Goal: Task Accomplishment & Management: Complete application form

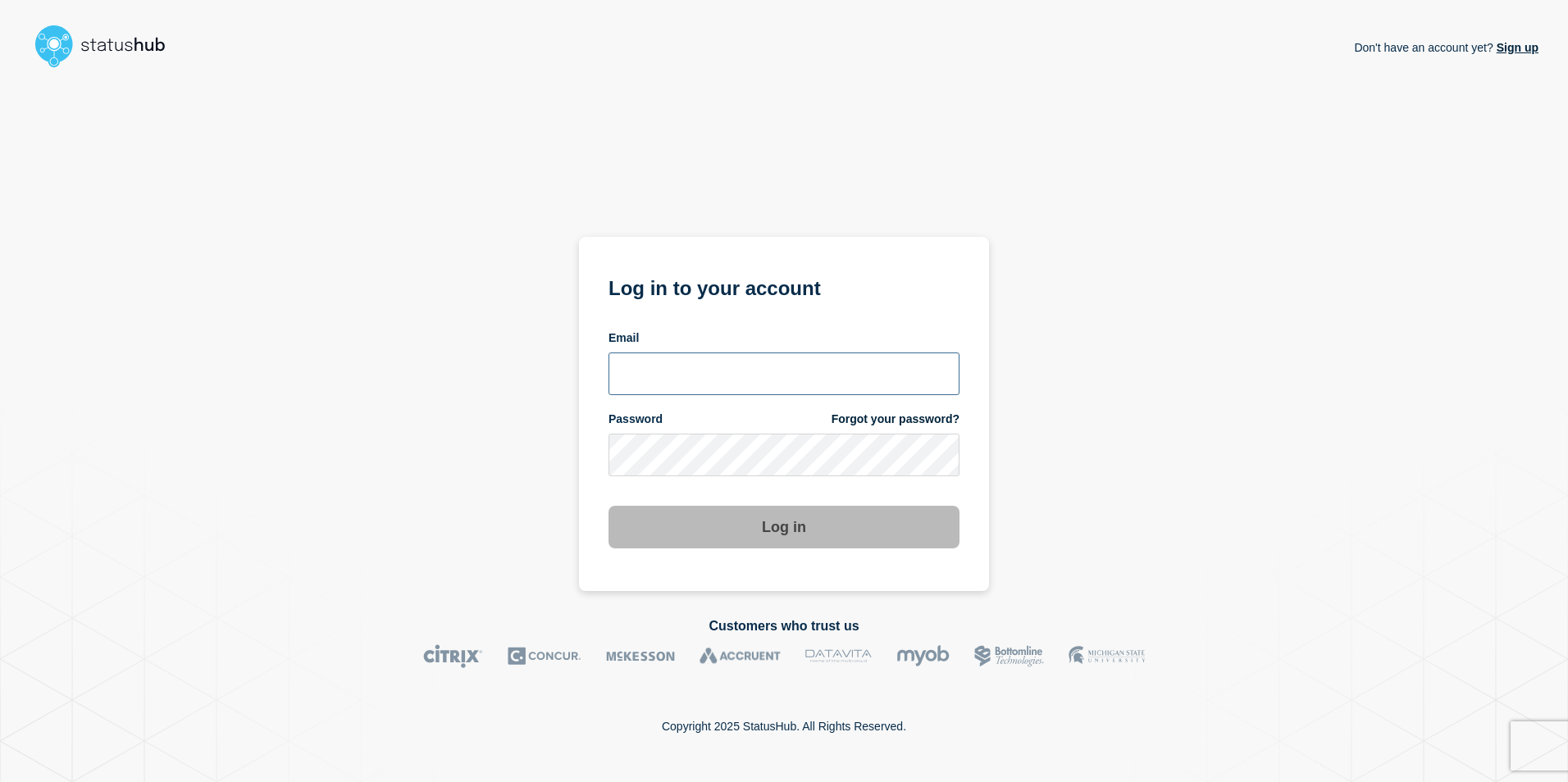
type input "anya.logue@bcu.ac.uk"
click at [1283, 517] on div "Don't have an account yet? Sign up Log in to your account Email anya.logue@bcu.…" at bounding box center [783, 333] width 1509 height 516
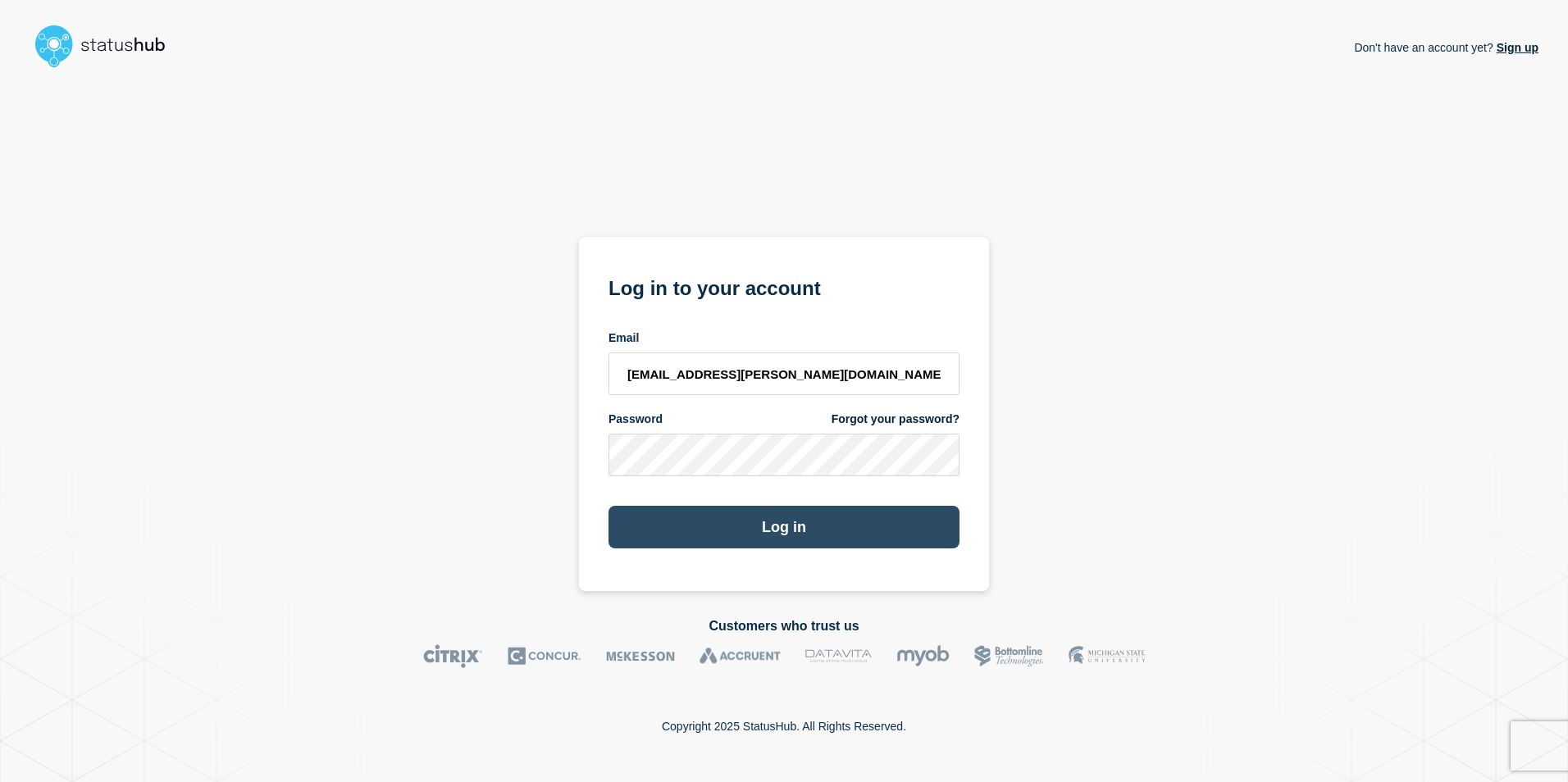
click at [762, 531] on button "Log in" at bounding box center [784, 527] width 351 height 43
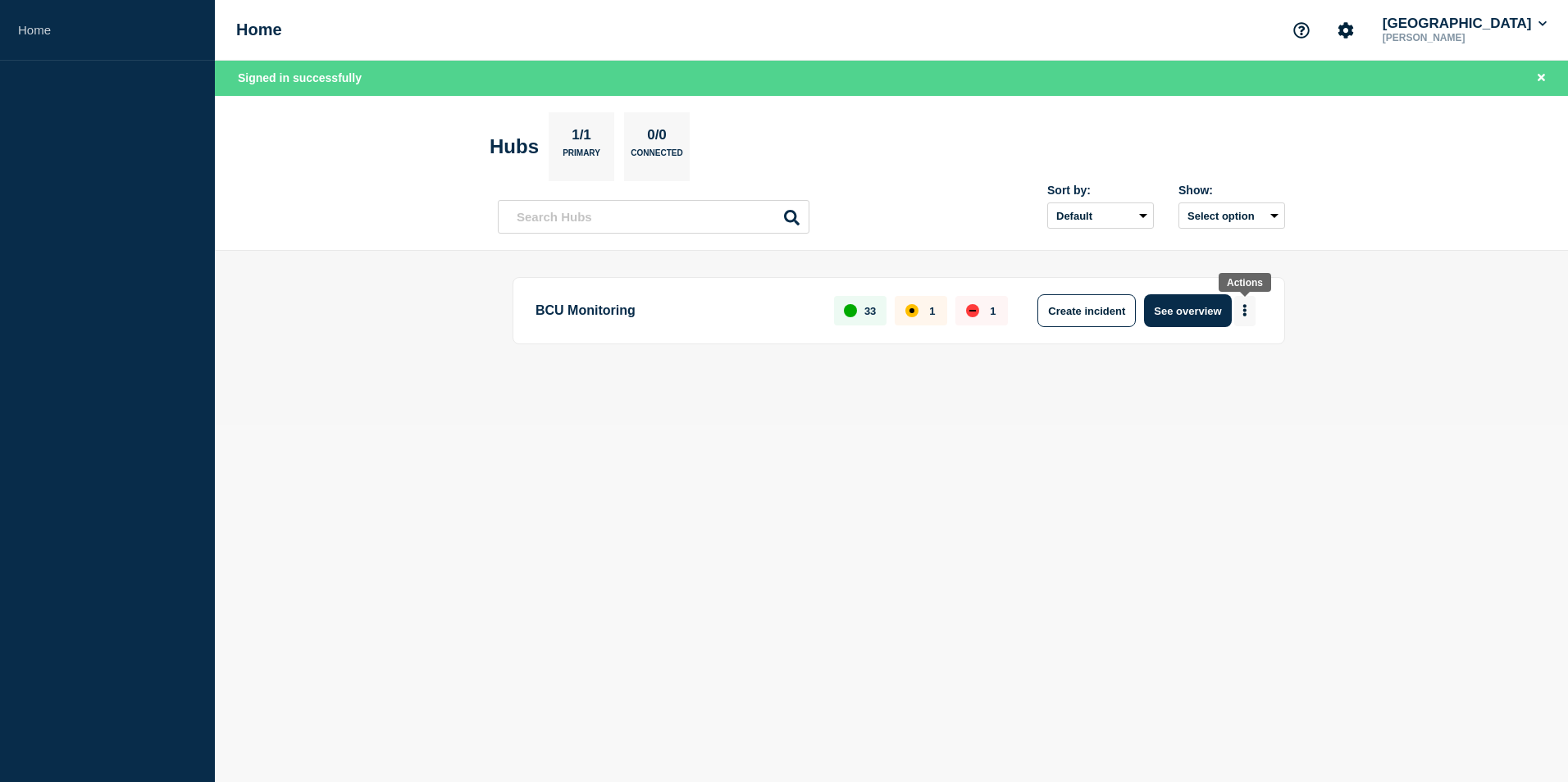
click at [1246, 307] on icon "More actions" at bounding box center [1245, 310] width 4 height 12
click at [1096, 318] on button "Create incident" at bounding box center [1086, 311] width 99 height 33
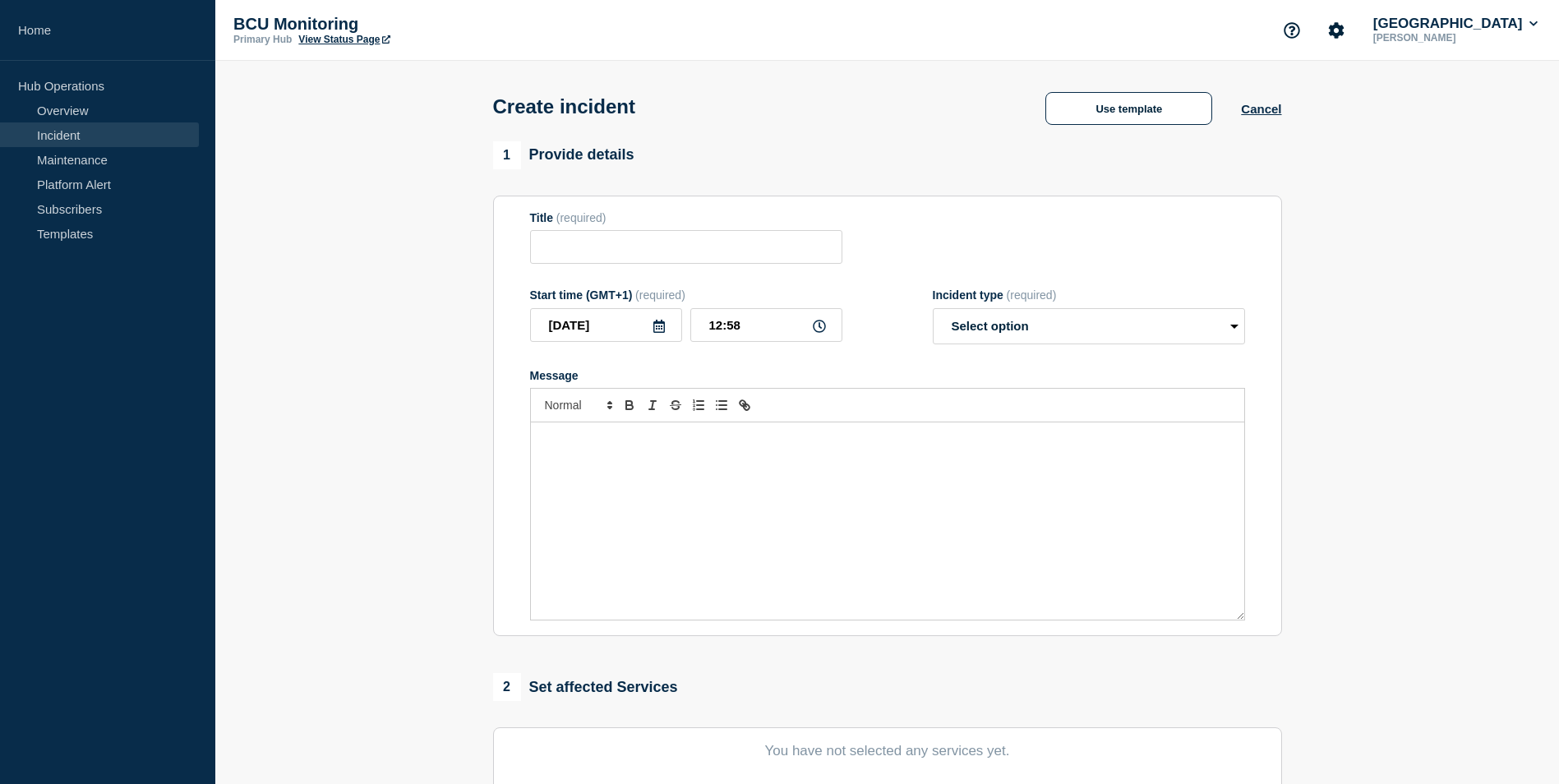
click at [715, 422] on div at bounding box center [887, 405] width 715 height 35
click at [695, 447] on p "Message" at bounding box center [887, 440] width 689 height 15
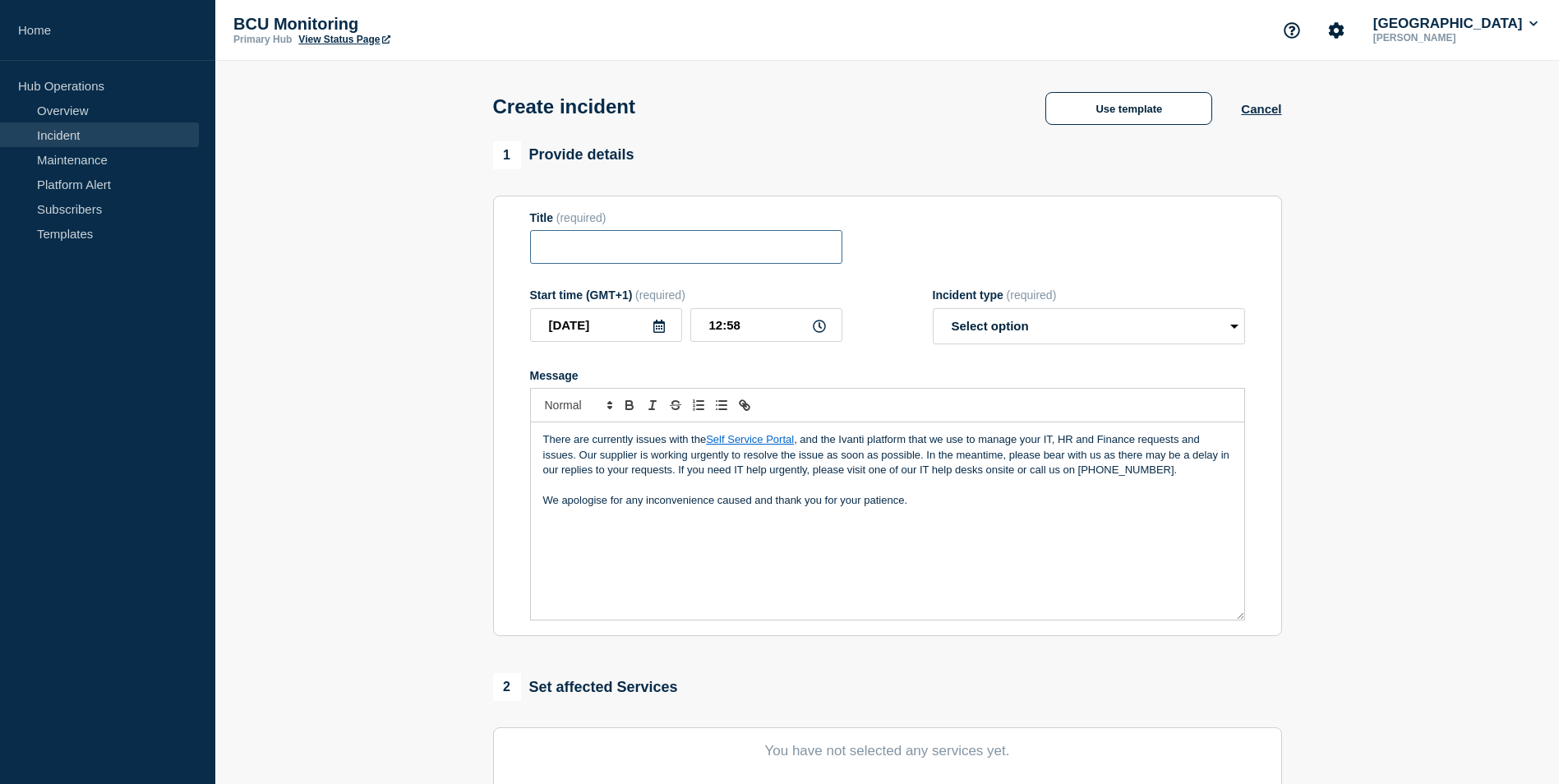
click at [652, 246] on input "Title" at bounding box center [685, 247] width 312 height 34
type input "Intermittent issues with Self Service Portal"
click at [732, 486] on p "Message" at bounding box center [887, 486] width 689 height 15
click at [752, 486] on p "Message" at bounding box center [887, 486] width 689 height 15
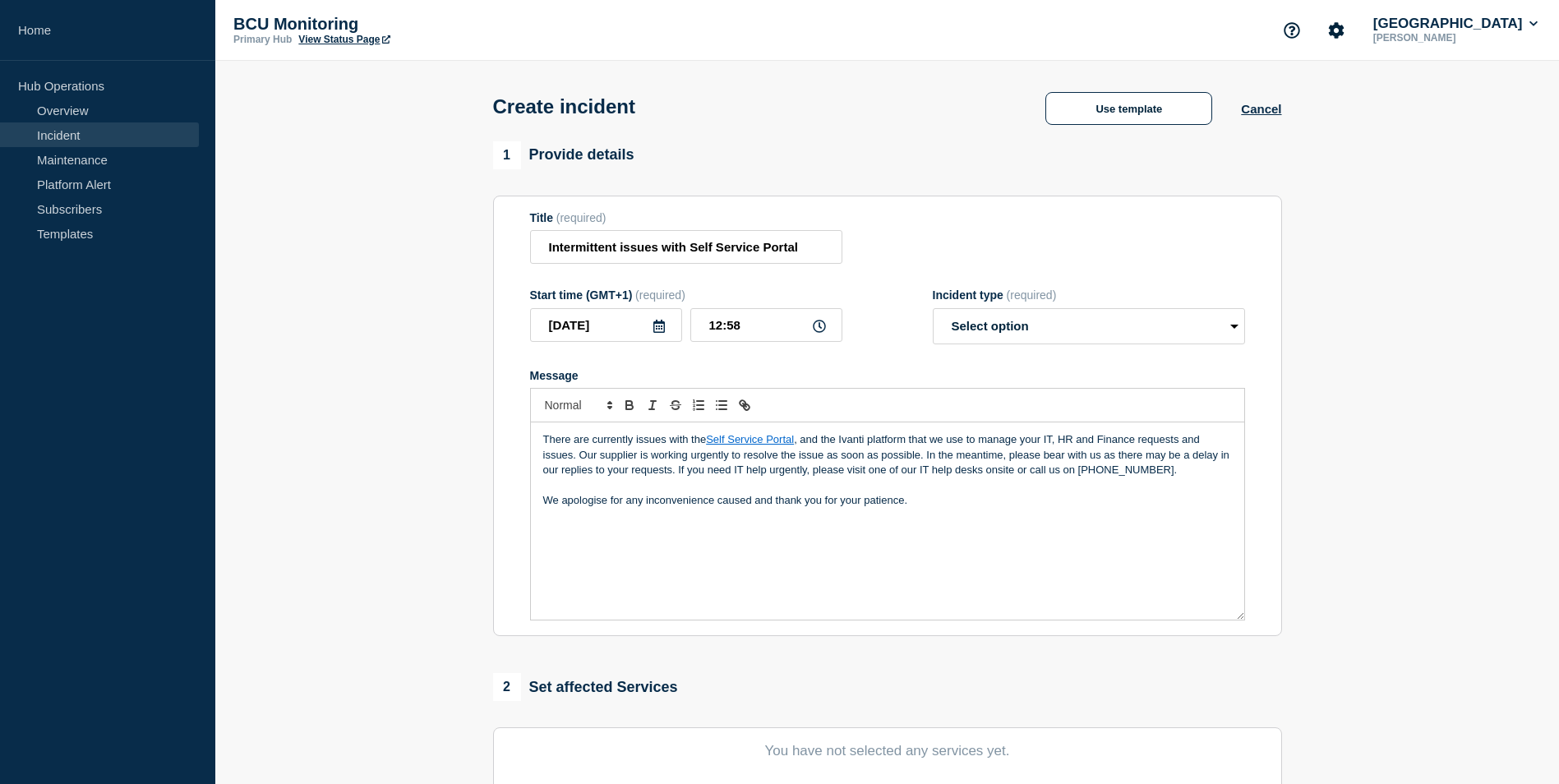
click at [694, 497] on p "We apologise for any inconvenience caused and thank you for your patience." at bounding box center [887, 500] width 689 height 15
drag, startPoint x: 970, startPoint y: 510, endPoint x: 1136, endPoint y: 618, distance: 198.0
click at [1136, 618] on div "There are currently issues with the Self Service Portal , and the Ivanti platfo…" at bounding box center [887, 521] width 714 height 198
click at [556, 453] on p "There are currently issues with the Self Service Portal , and the Ivanti platfo…" at bounding box center [887, 455] width 689 height 45
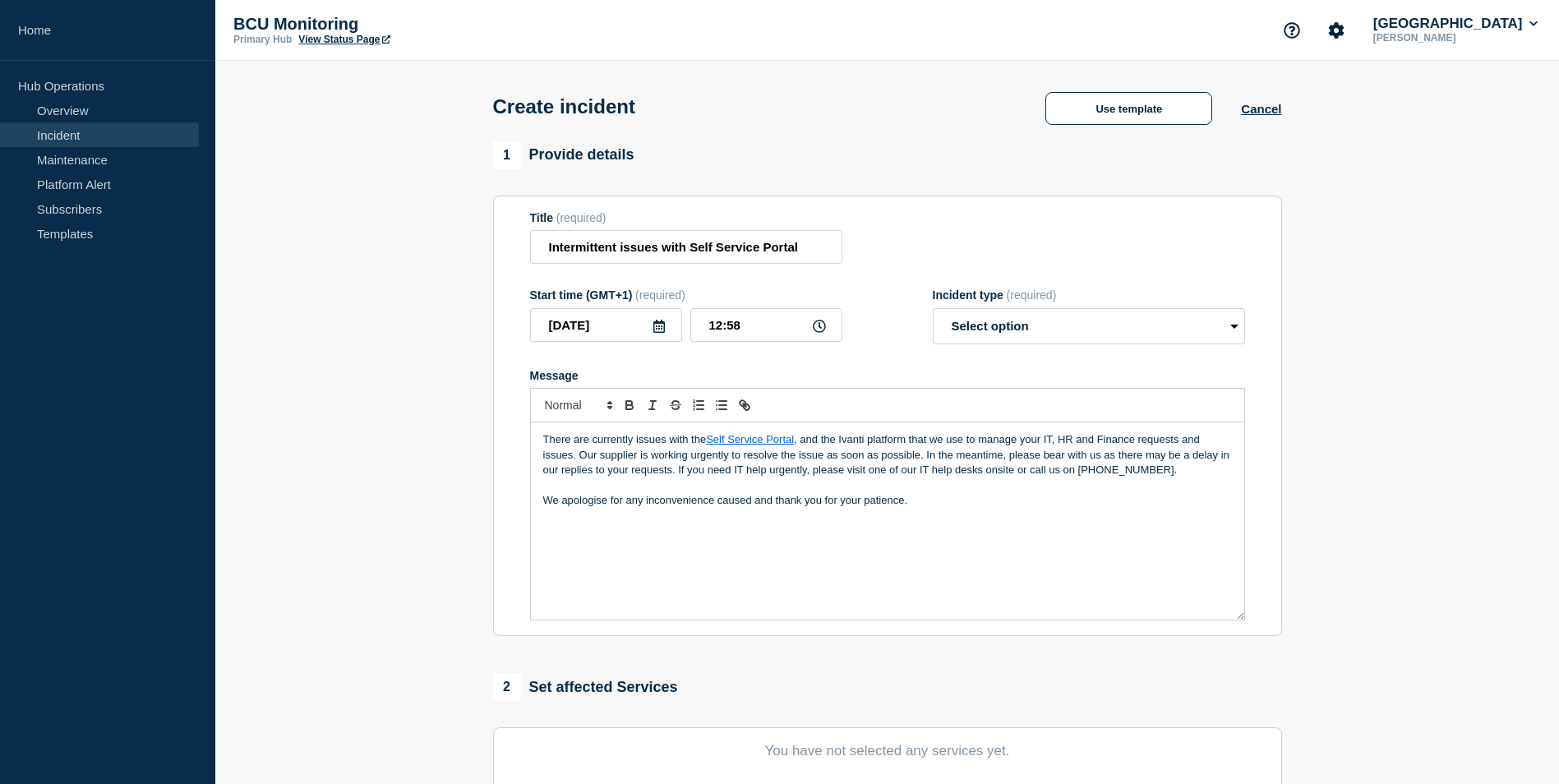
click at [592, 458] on p "There are currently issues with the Self Service Portal , and the Ivanti platfo…" at bounding box center [887, 455] width 689 height 45
click at [471, 314] on section "1 Provide details Title (required) Intermittent issues with Self Service Portal…" at bounding box center [887, 612] width 1344 height 941
click at [976, 575] on div "There are currently issues with the Self Service Portal , and the Ivanti platfo…" at bounding box center [887, 521] width 714 height 198
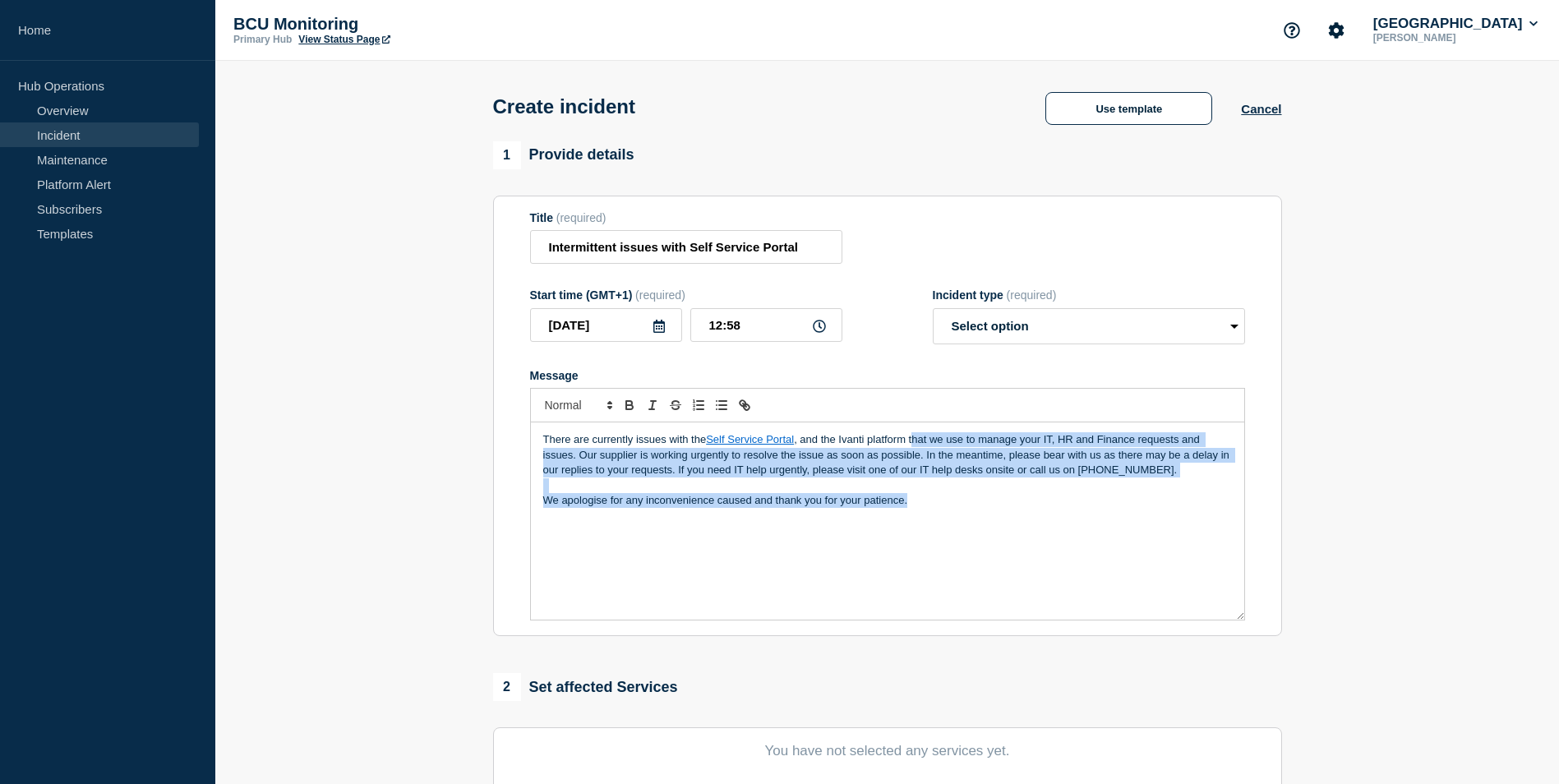
drag, startPoint x: 991, startPoint y: 562, endPoint x: 914, endPoint y: 441, distance: 143.4
click at [914, 441] on div "There are currently issues with the Self Service Portal , and the Ivanti platfo…" at bounding box center [887, 521] width 714 height 198
click at [914, 441] on p "There are currently issues with the Self Service Portal , and the Ivanti platfo…" at bounding box center [887, 455] width 689 height 45
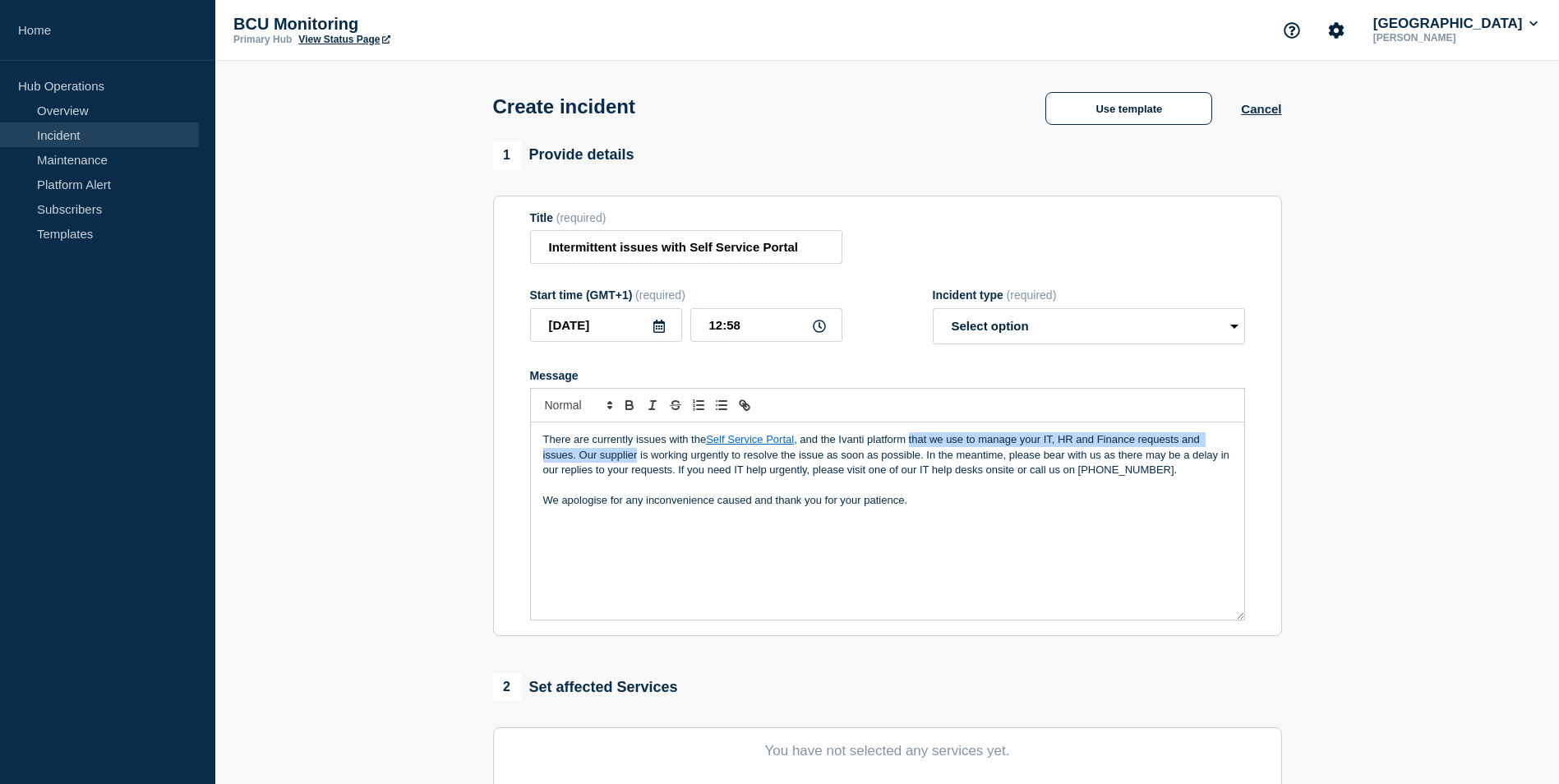
drag, startPoint x: 914, startPoint y: 441, endPoint x: 603, endPoint y: 456, distance: 311.4
click at [603, 456] on p "There are currently issues with the Self Service Portal , and the Ivanti platfo…" at bounding box center [887, 455] width 689 height 45
click at [599, 458] on p "There are currently issues with the Self Service Portal , and the Ivanti platfo…" at bounding box center [887, 455] width 689 height 45
drag, startPoint x: 599, startPoint y: 458, endPoint x: 750, endPoint y: 453, distance: 151.1
click at [750, 453] on p "There are currently issues with the Self Service Portal , and the Ivanti platfo…" at bounding box center [887, 455] width 689 height 45
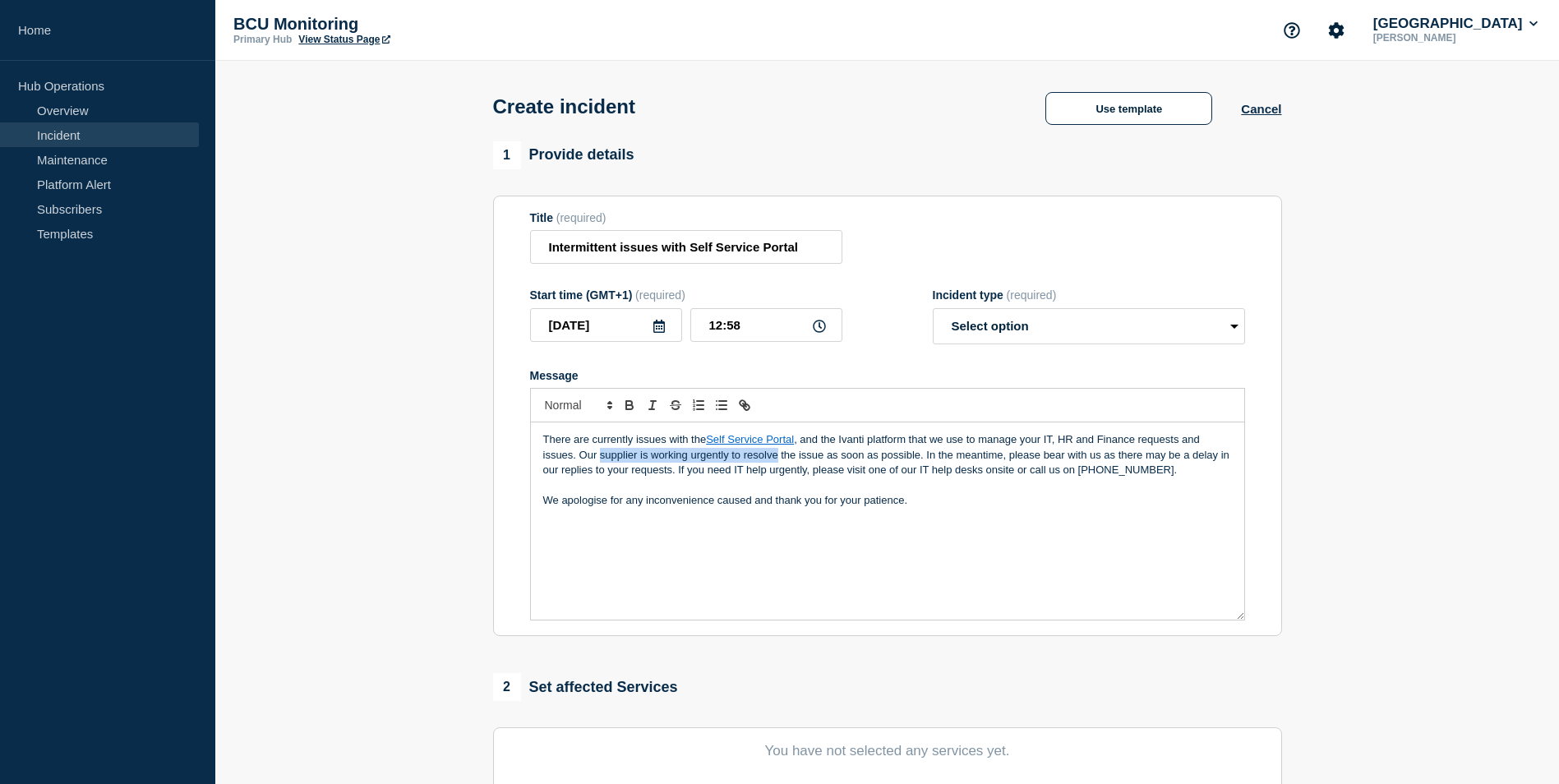
click at [688, 453] on p "There are currently issues with the Self Service Portal , and the Ivanti platfo…" at bounding box center [887, 455] width 689 height 45
click at [597, 441] on p "There are currently issues with the Self Service Portal , and the Ivanti platfo…" at bounding box center [887, 455] width 689 height 45
click at [666, 441] on p "There are currently issues with the Self Service Portal , and the Ivanti platfo…" at bounding box center [887, 455] width 689 height 45
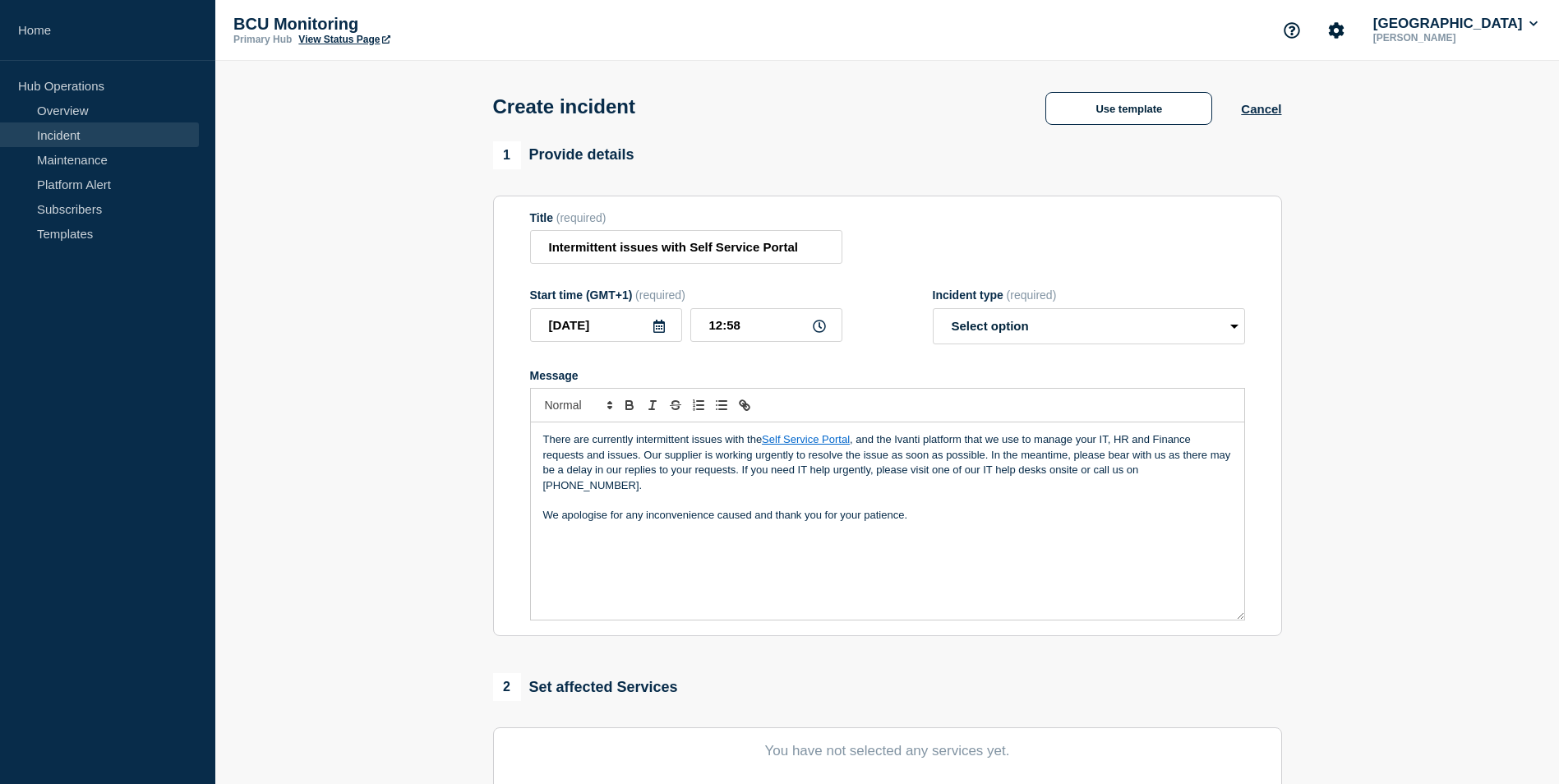
click at [1215, 471] on p "There are currently intermittent issues with the Self Service Portal , and the …" at bounding box center [887, 463] width 689 height 60
click at [740, 412] on icon "Toggle link" at bounding box center [745, 405] width 15 height 15
paste input "[URL][DOMAIN_NAME]"
type input "[URL][DOMAIN_NAME]"
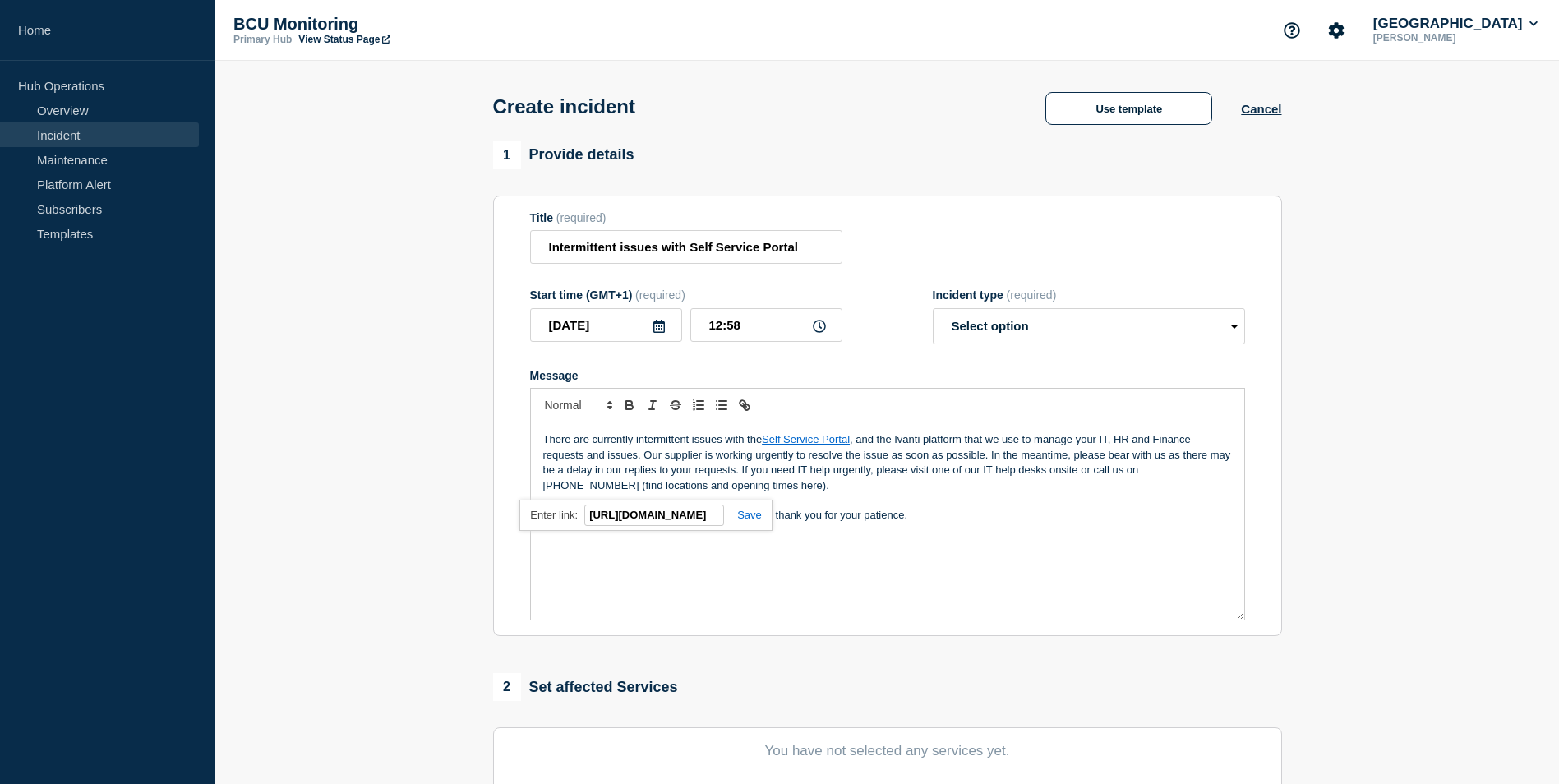
click at [747, 521] on link at bounding box center [742, 514] width 38 height 12
click at [772, 485] on p "There are currently intermittent issues with the Self Service Portal , and the …" at bounding box center [887, 463] width 689 height 60
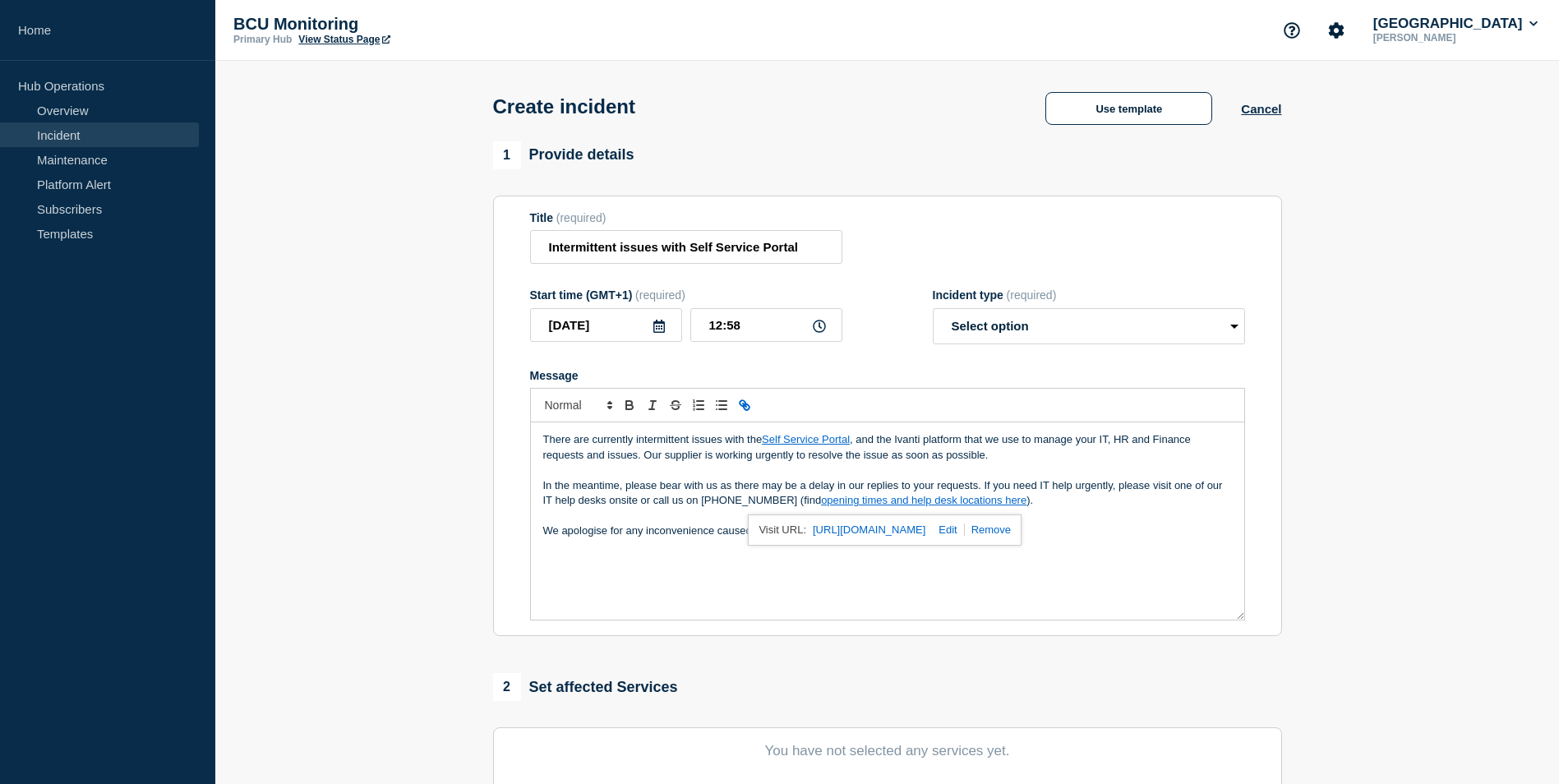
click at [1216, 471] on p "Message" at bounding box center [887, 470] width 689 height 15
click at [1088, 516] on p "Message" at bounding box center [887, 515] width 689 height 15
click at [1059, 548] on div "There are currently intermittent issues with the Self Service Portal , and the …" at bounding box center [887, 521] width 714 height 198
click at [1024, 317] on select "Select option Investigating Identified Monitoring" at bounding box center [1089, 327] width 312 height 37
select select "investigating"
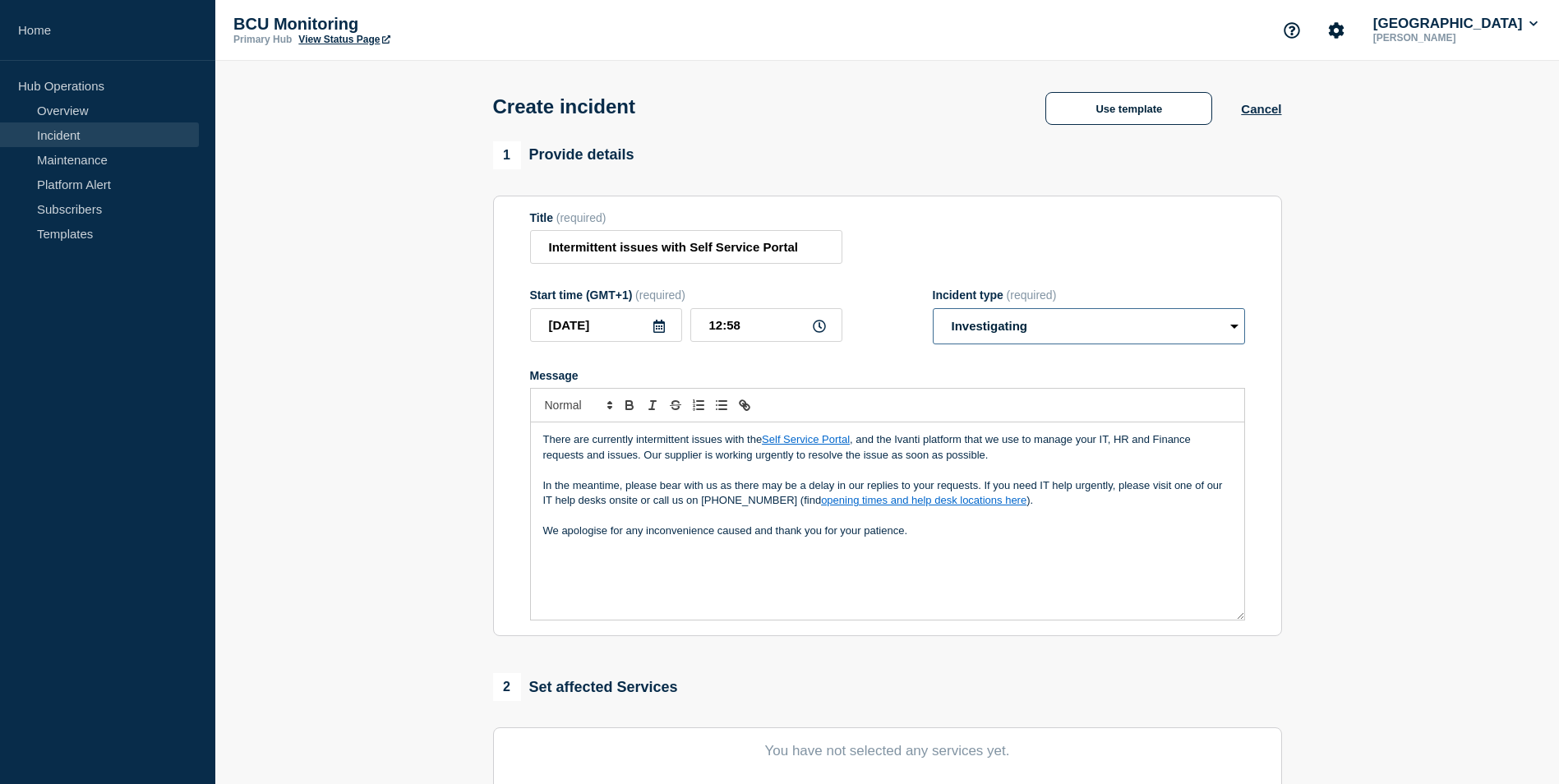
click at [933, 311] on select "Select option Investigating Identified Monitoring" at bounding box center [1089, 327] width 312 height 37
click at [585, 527] on p "We apologise for any inconvenience caused and thank you for your patience." at bounding box center [887, 531] width 689 height 15
click at [888, 538] on p "We apologise for any inconvenience caused and thank you for your patience." at bounding box center [887, 531] width 689 height 15
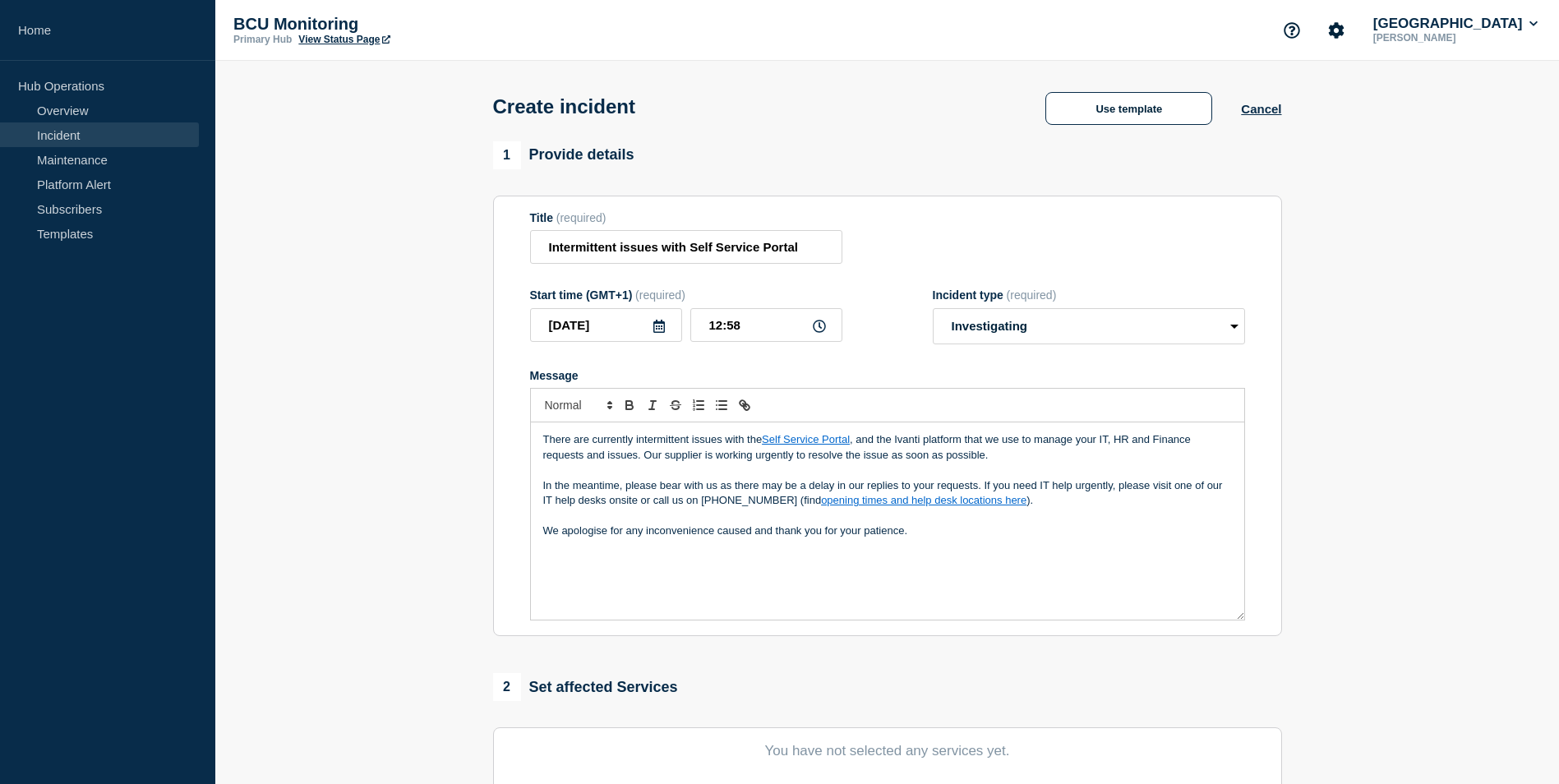
click at [943, 544] on div "There are currently intermittent issues with the Self Service Portal , and the …" at bounding box center [887, 521] width 714 height 198
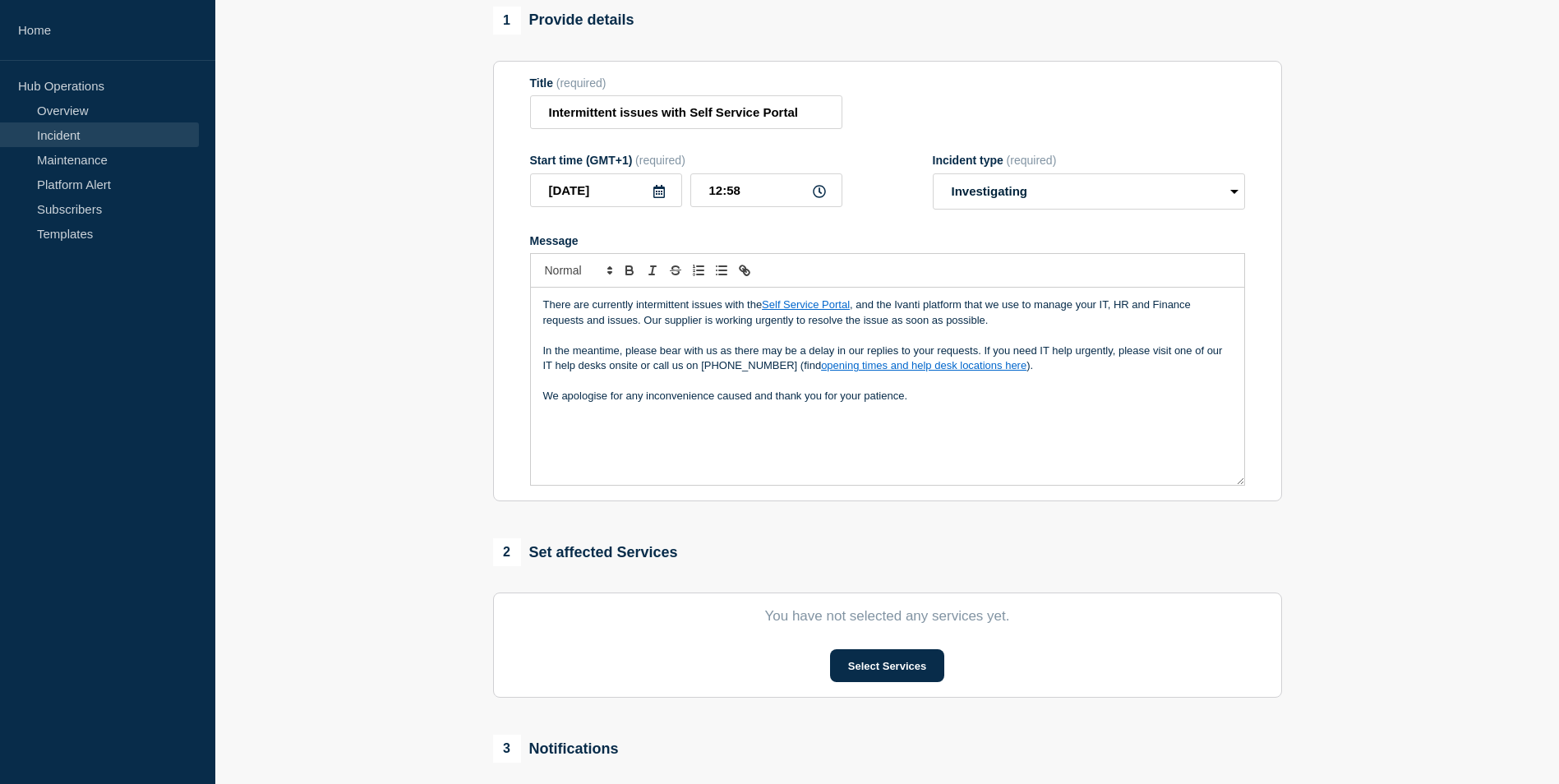
scroll to position [165, 0]
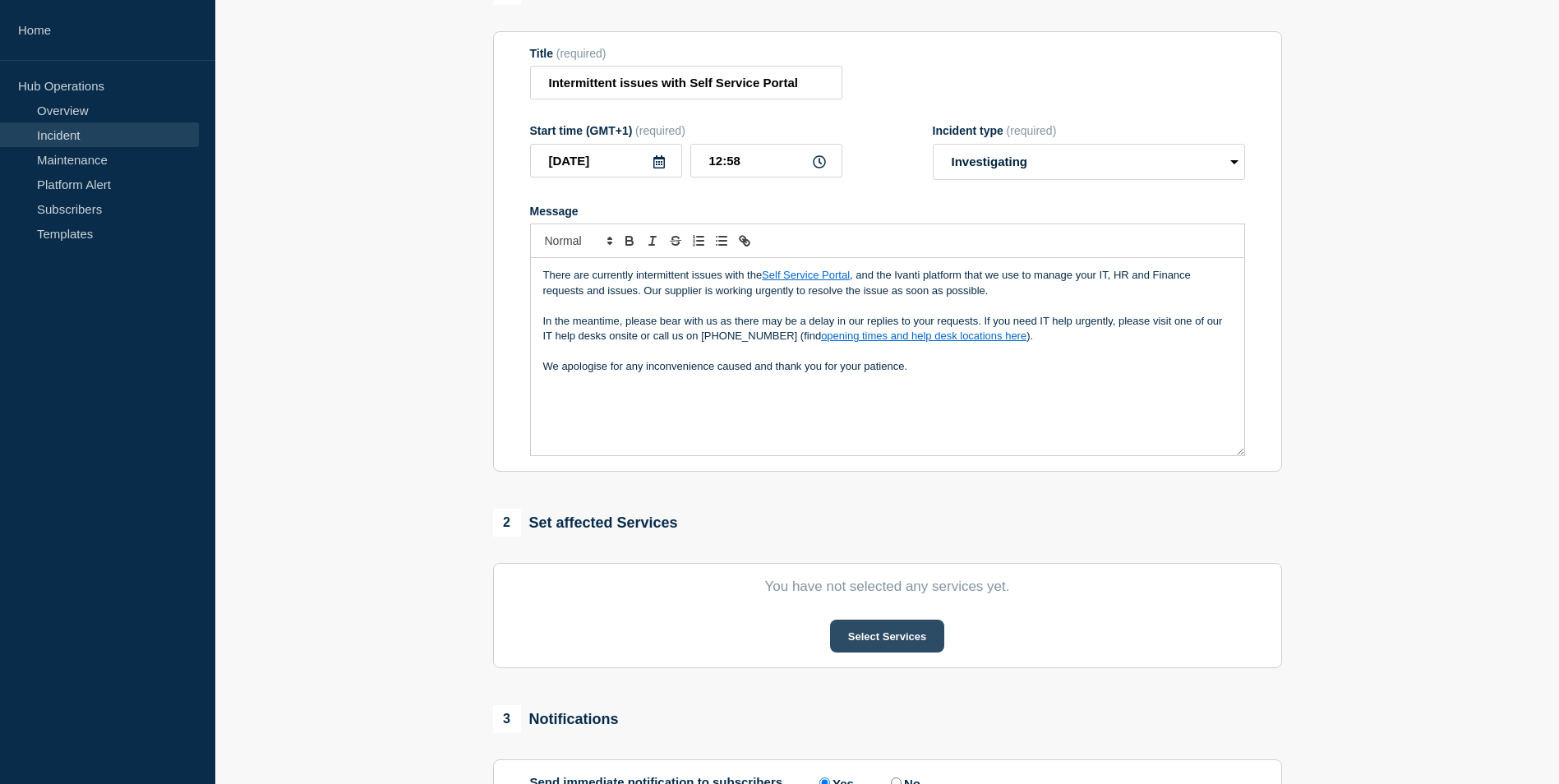
click at [897, 639] on button "Select Services" at bounding box center [887, 636] width 114 height 33
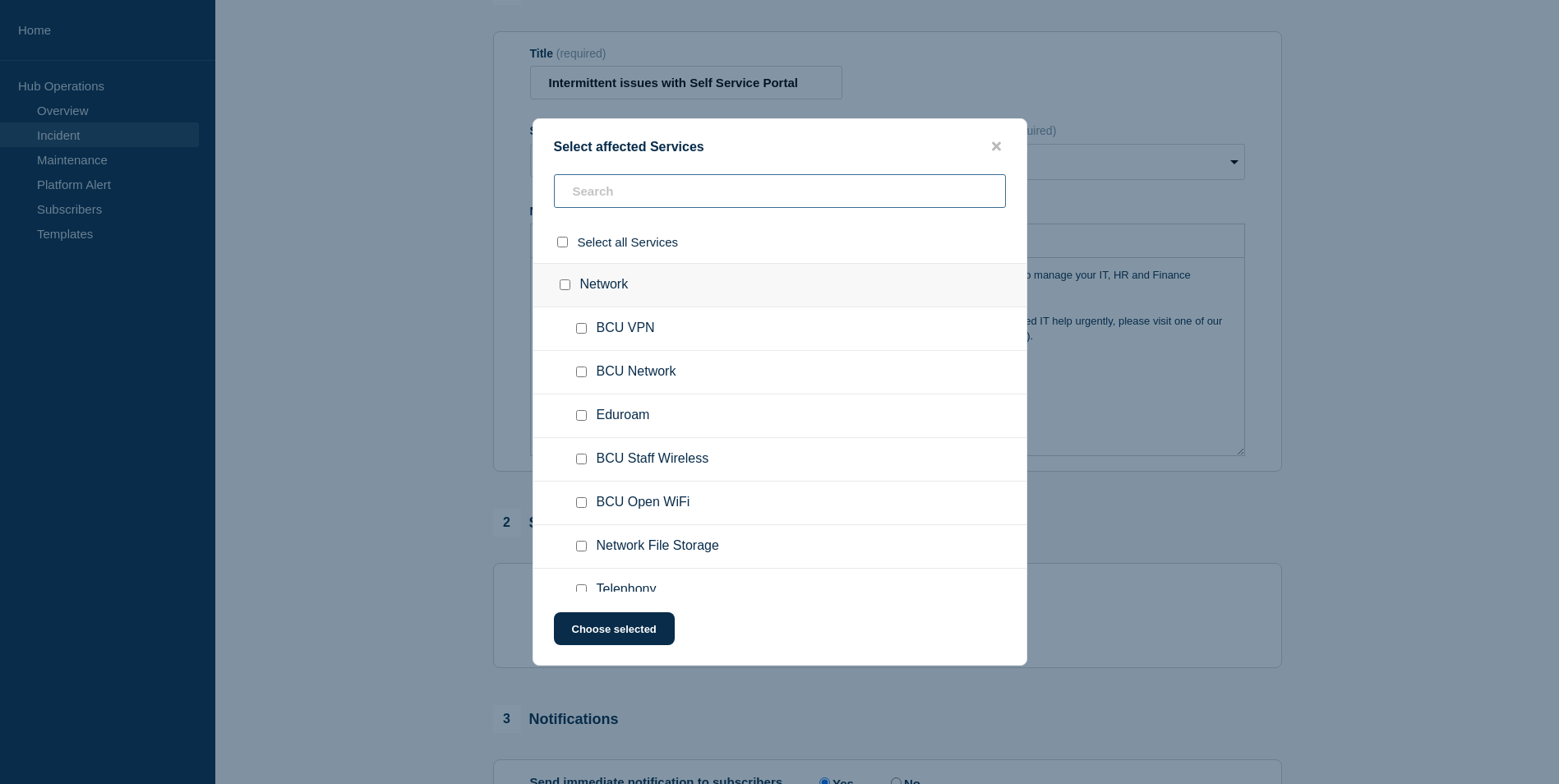
click at [646, 178] on input "text" at bounding box center [780, 190] width 452 height 34
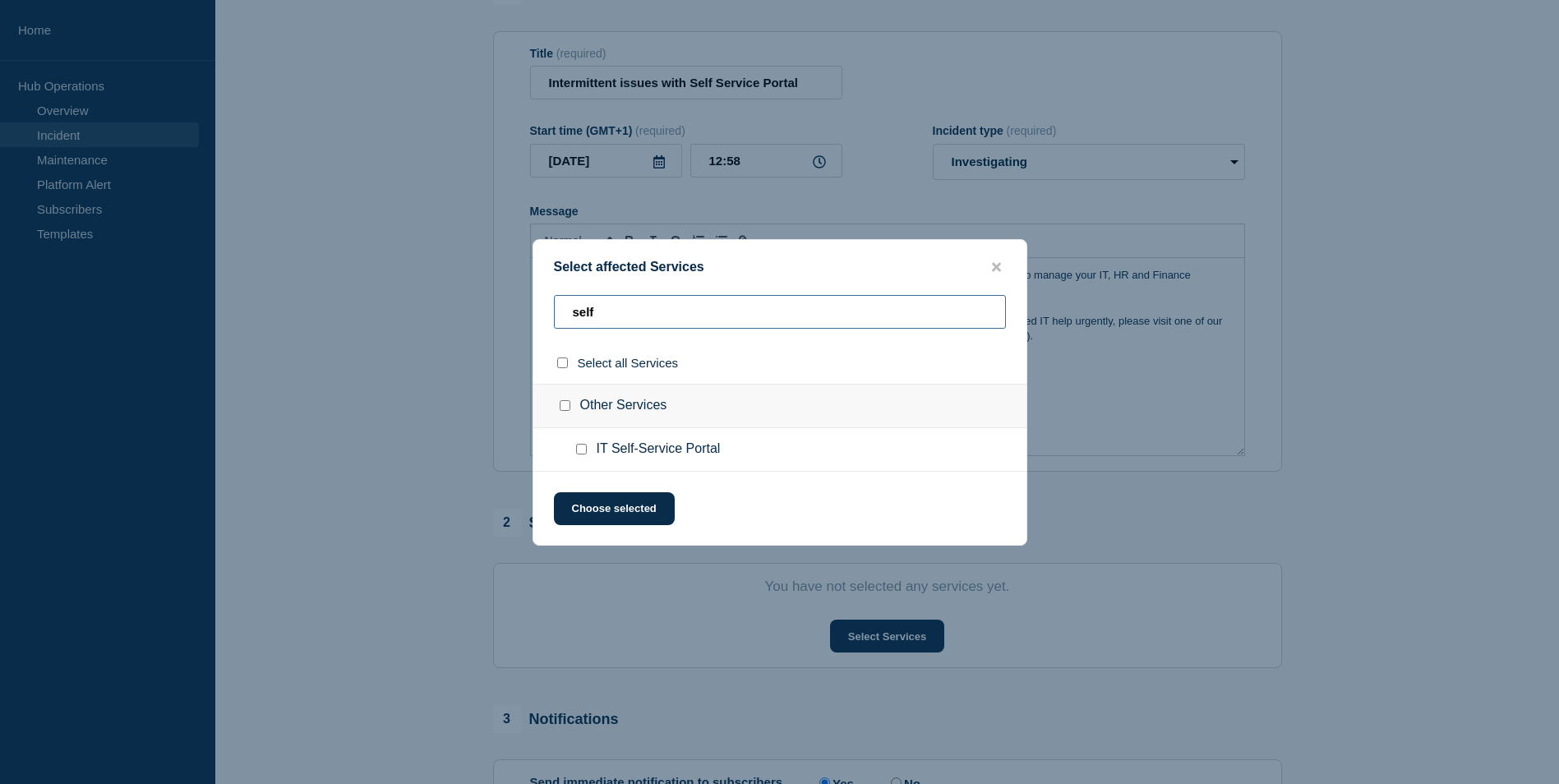
type input "self"
click at [582, 443] on div at bounding box center [585, 449] width 24 height 16
click at [582, 447] on input "IT Self-Service Portal checkbox" at bounding box center [582, 449] width 11 height 11
checkbox input "true"
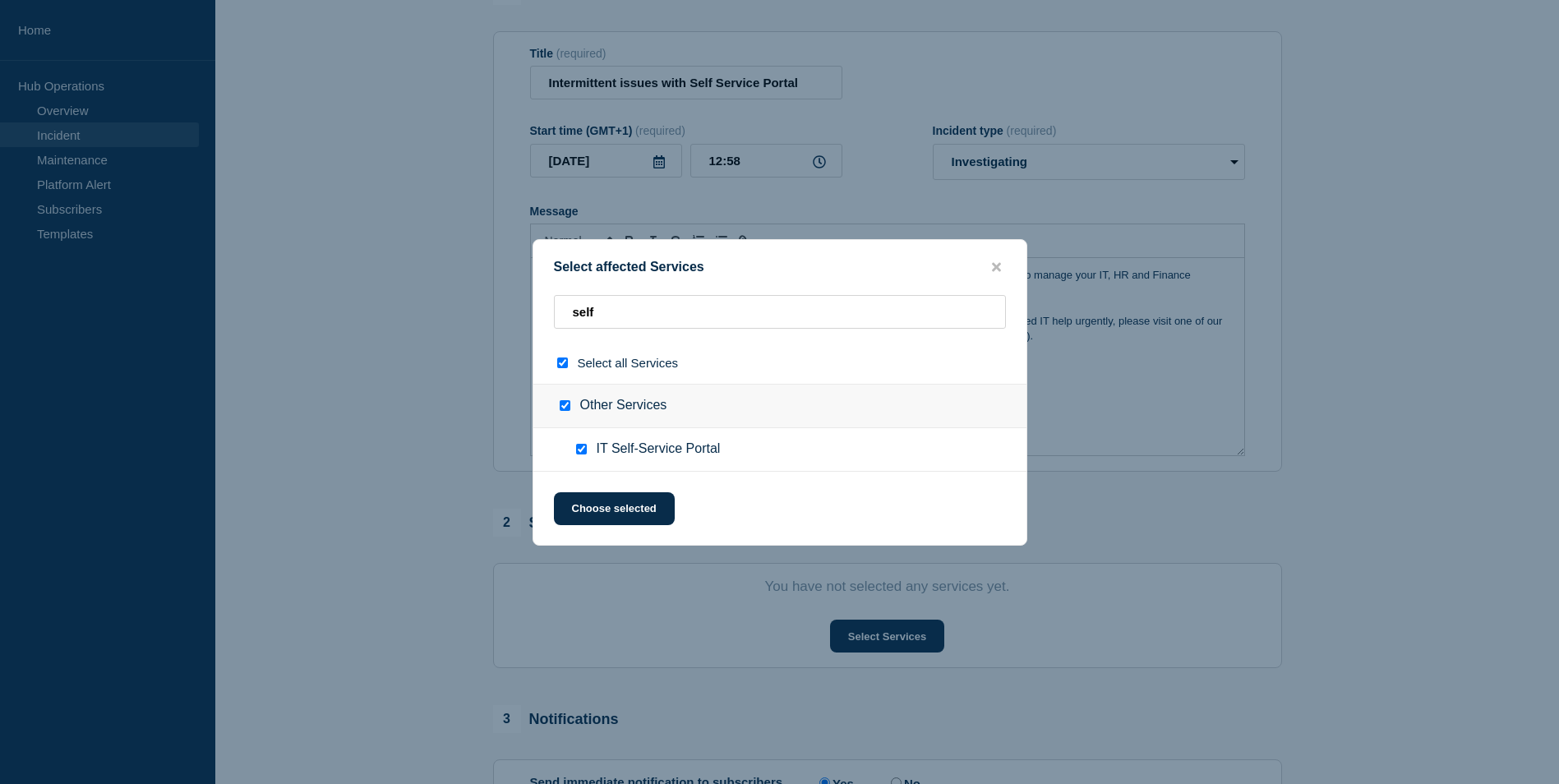
checkbox input "true"
click at [609, 505] on button "Choose selected" at bounding box center [615, 509] width 121 height 33
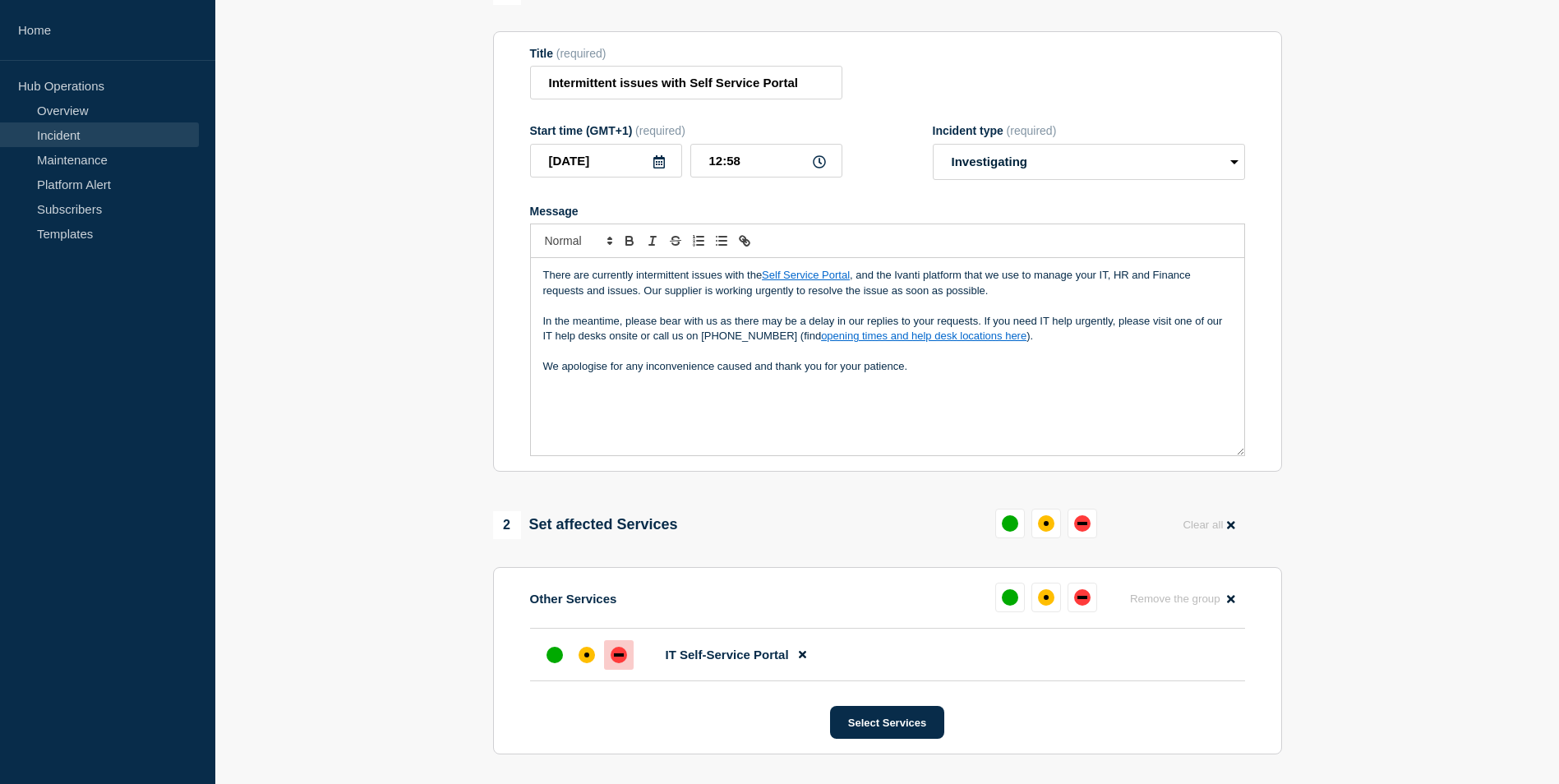
click at [626, 663] on div "down" at bounding box center [618, 655] width 16 height 16
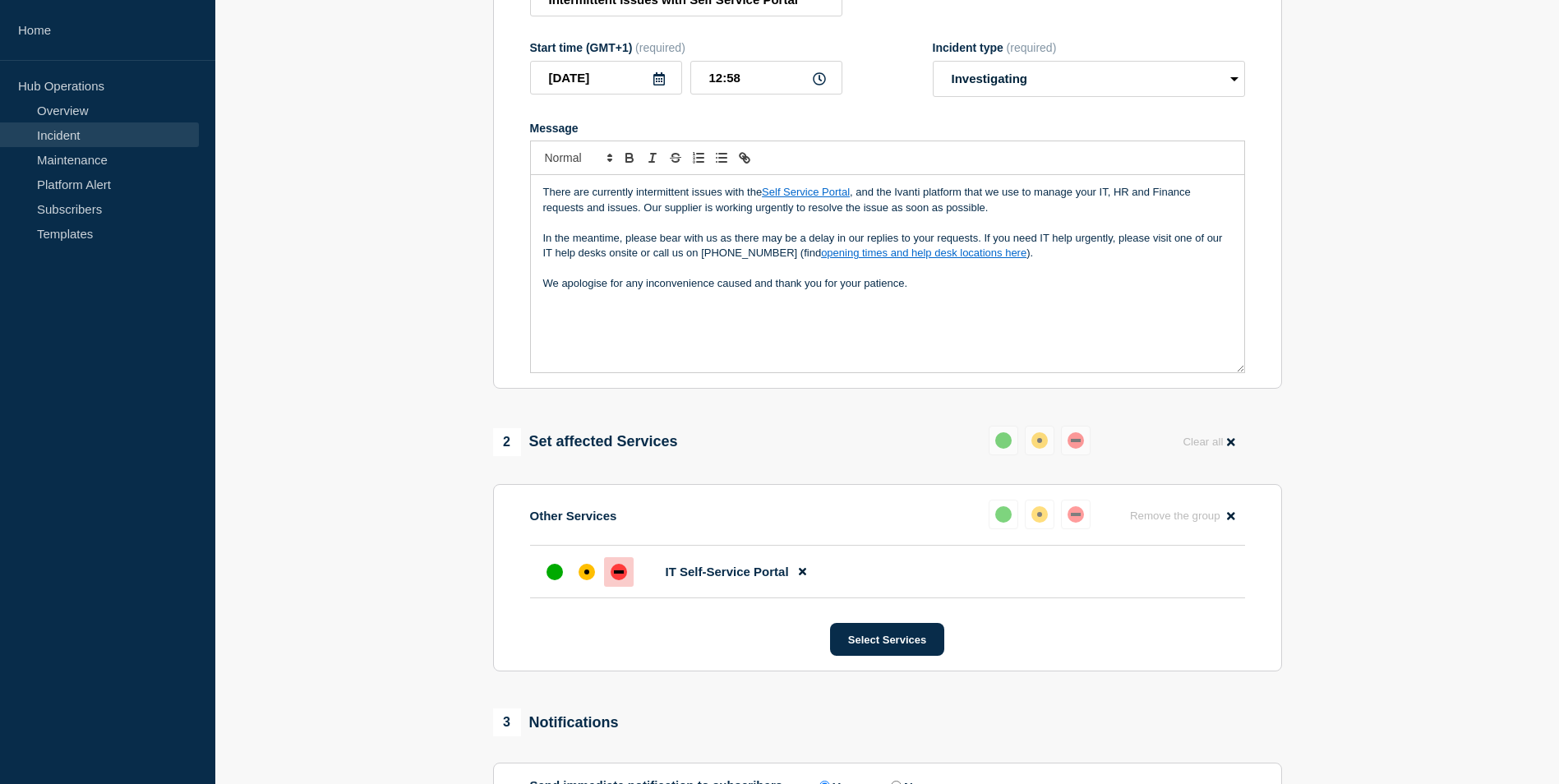
scroll to position [411, 0]
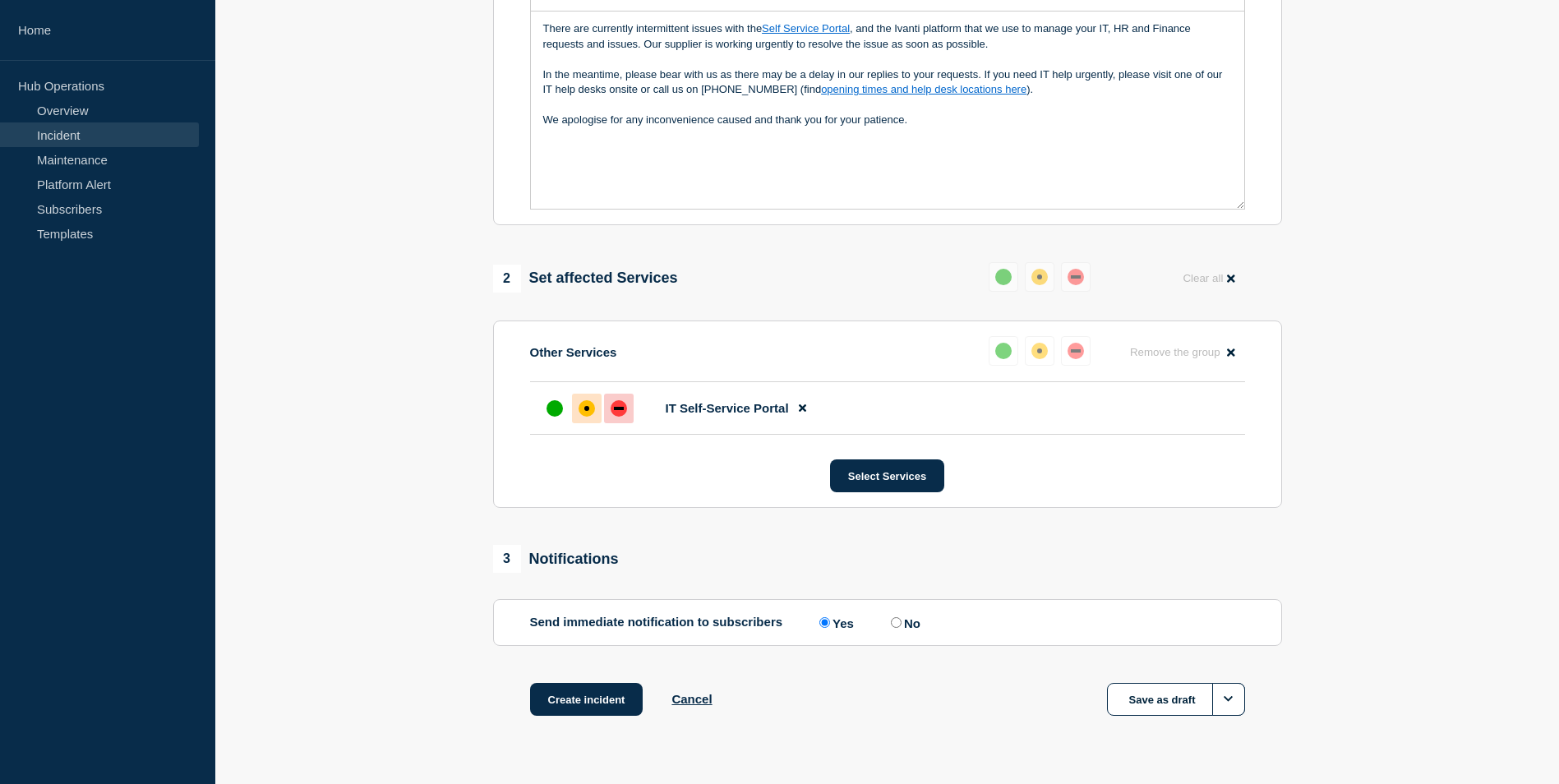
click at [584, 411] on div "affected" at bounding box center [586, 409] width 16 height 16
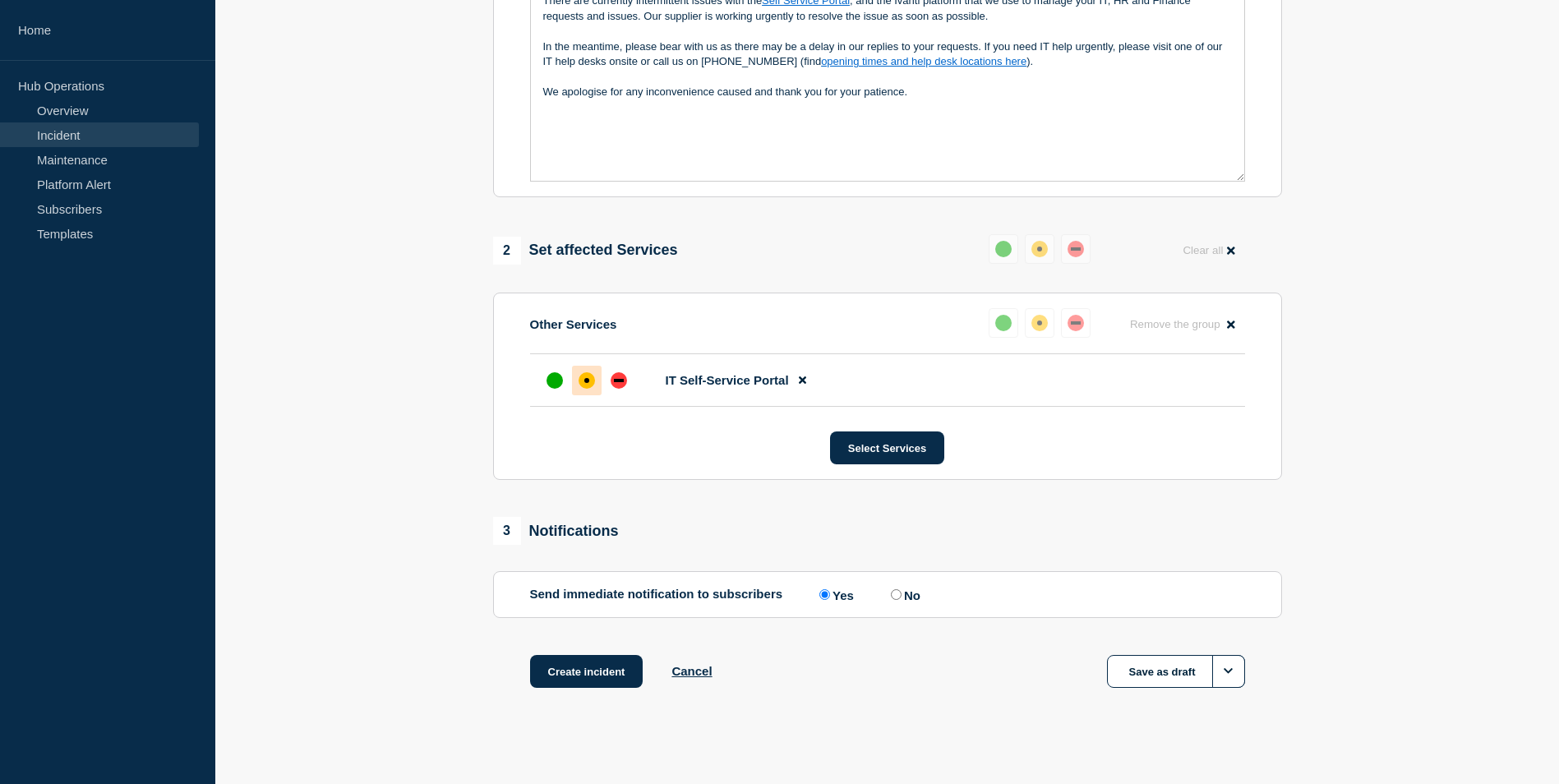
scroll to position [454, 0]
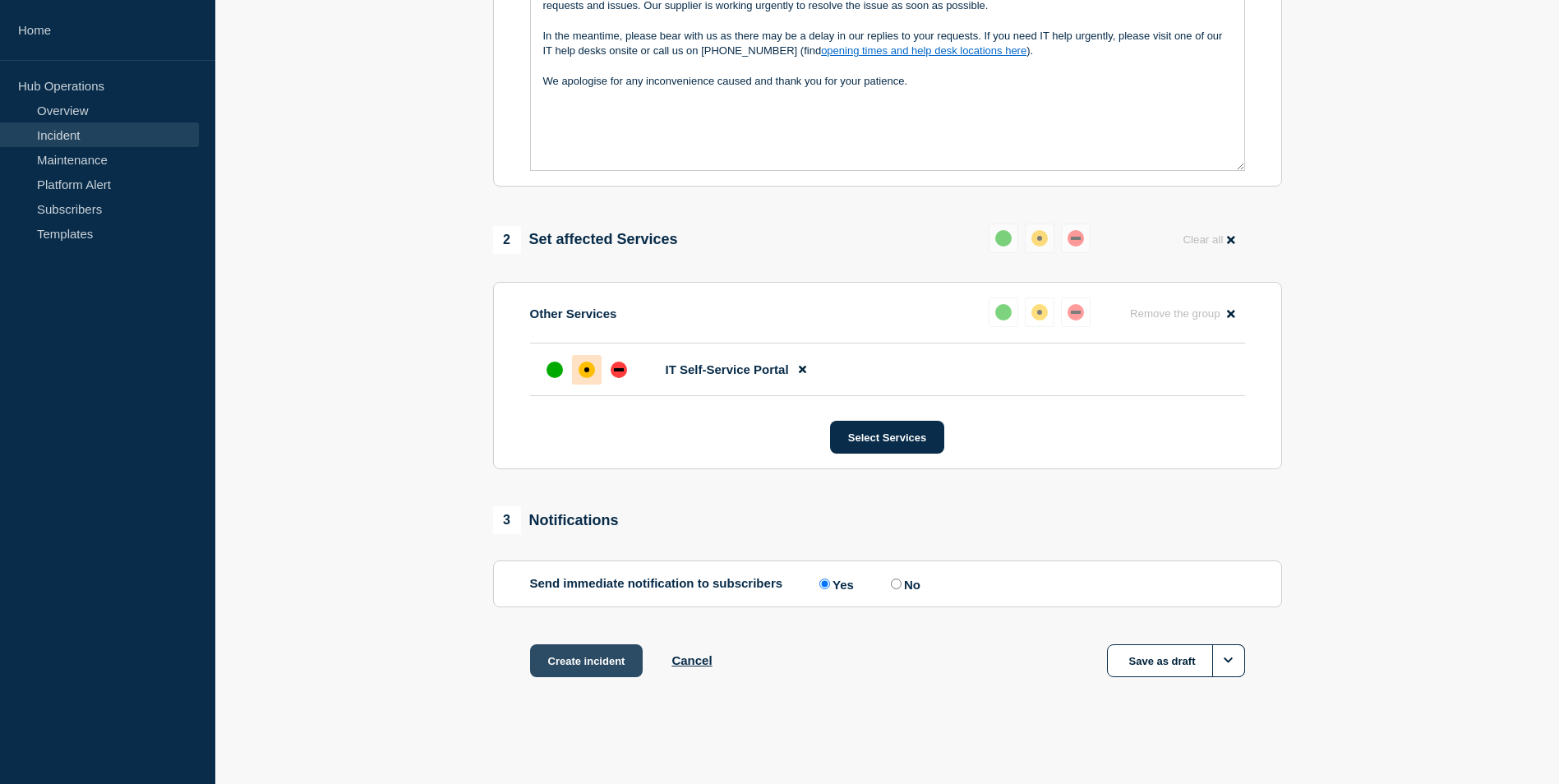
click at [559, 659] on button "Create incident" at bounding box center [586, 660] width 113 height 33
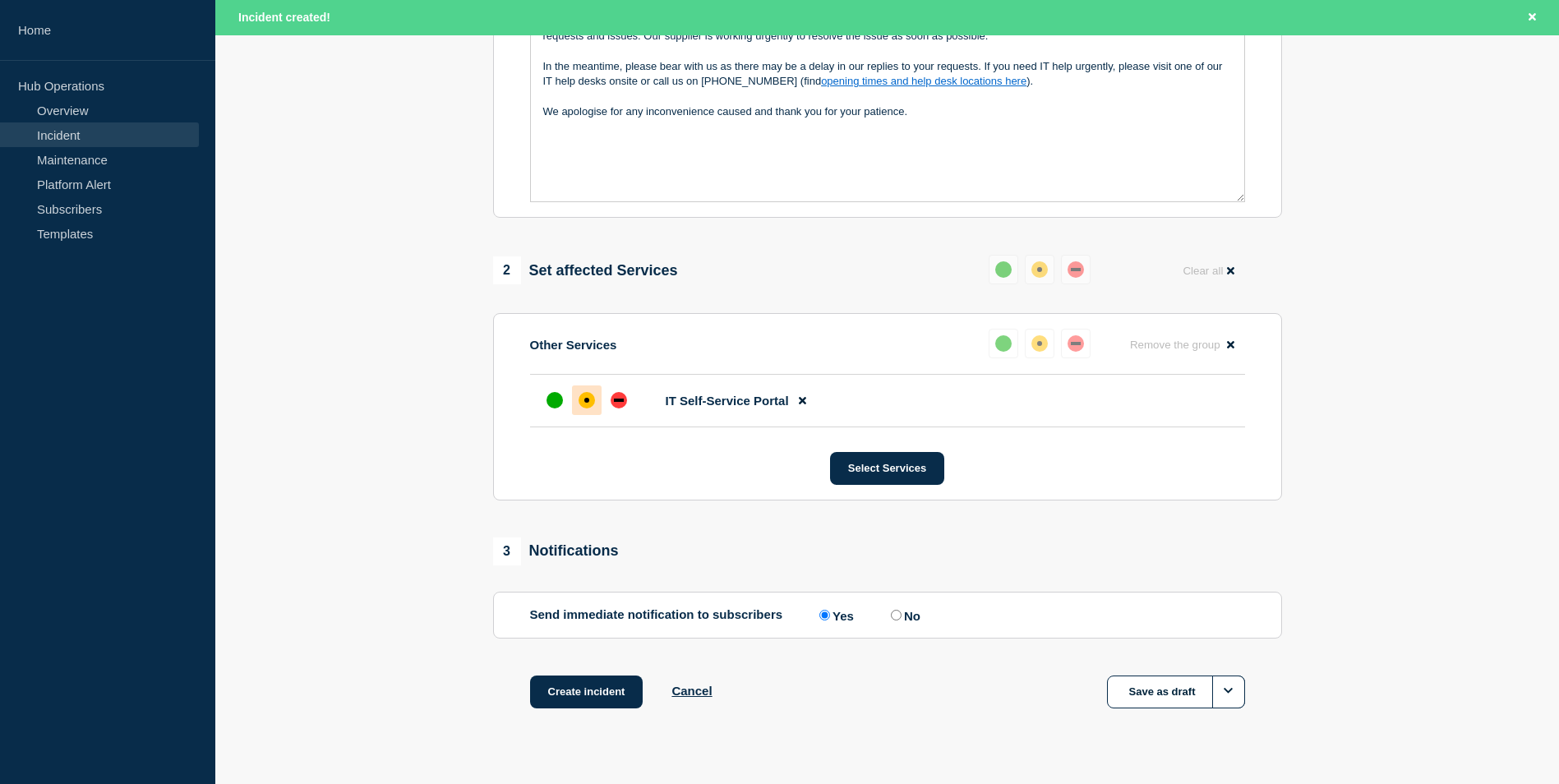
scroll to position [489, 0]
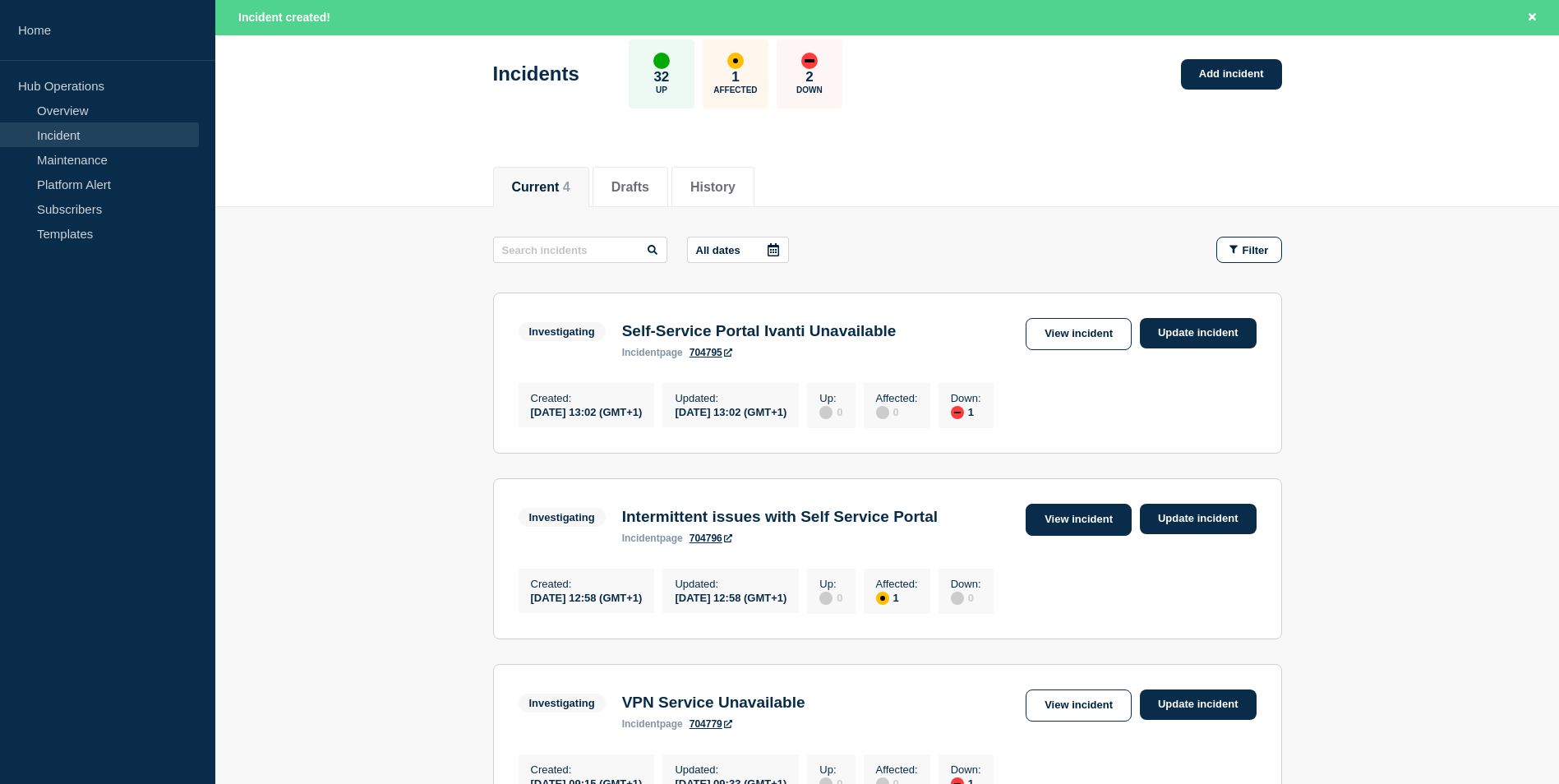
scroll to position [165, 0]
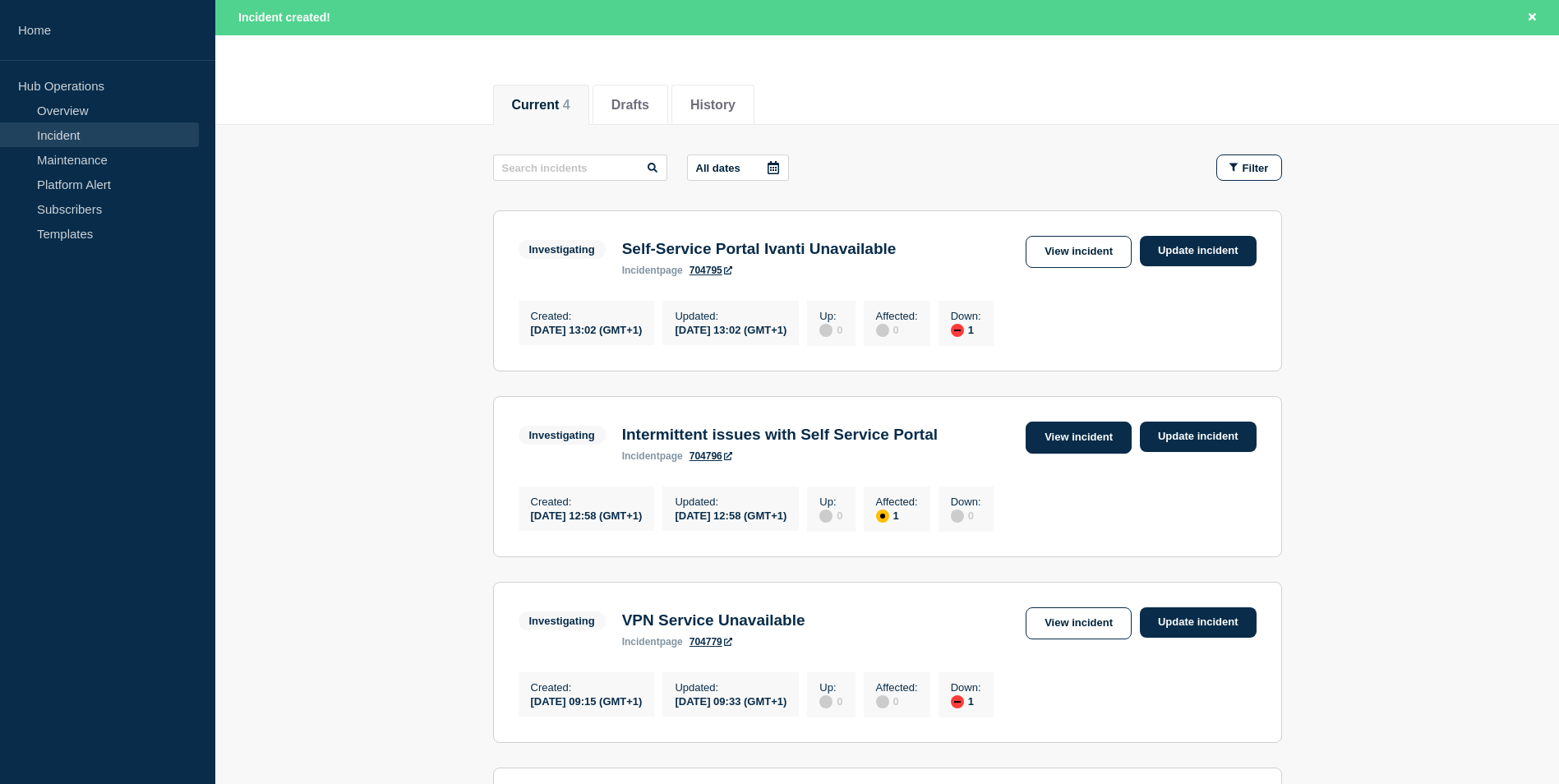
click at [1064, 441] on link "View incident" at bounding box center [1079, 437] width 106 height 32
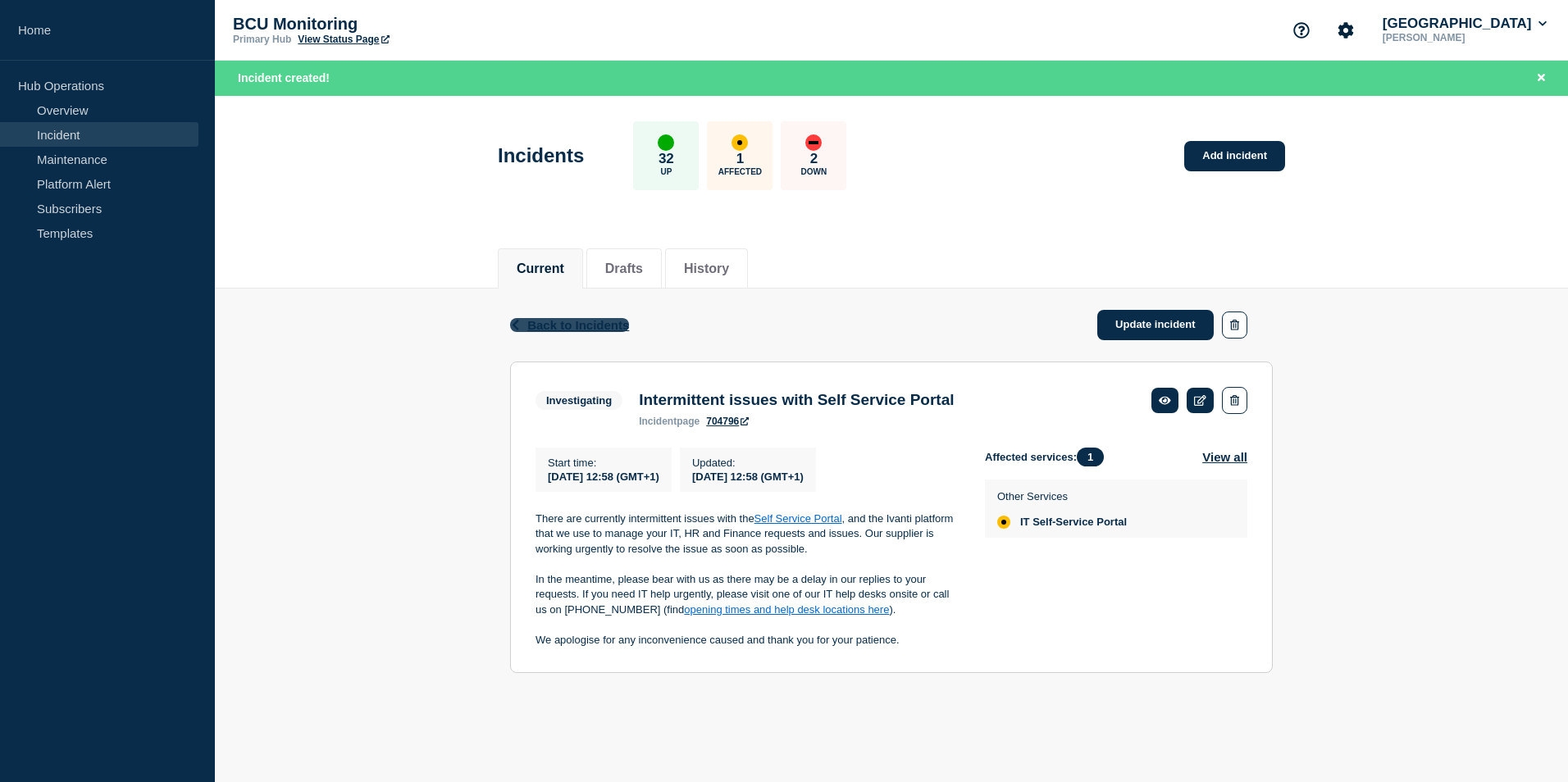
click at [591, 331] on span "Back to Incidents" at bounding box center [578, 325] width 101 height 14
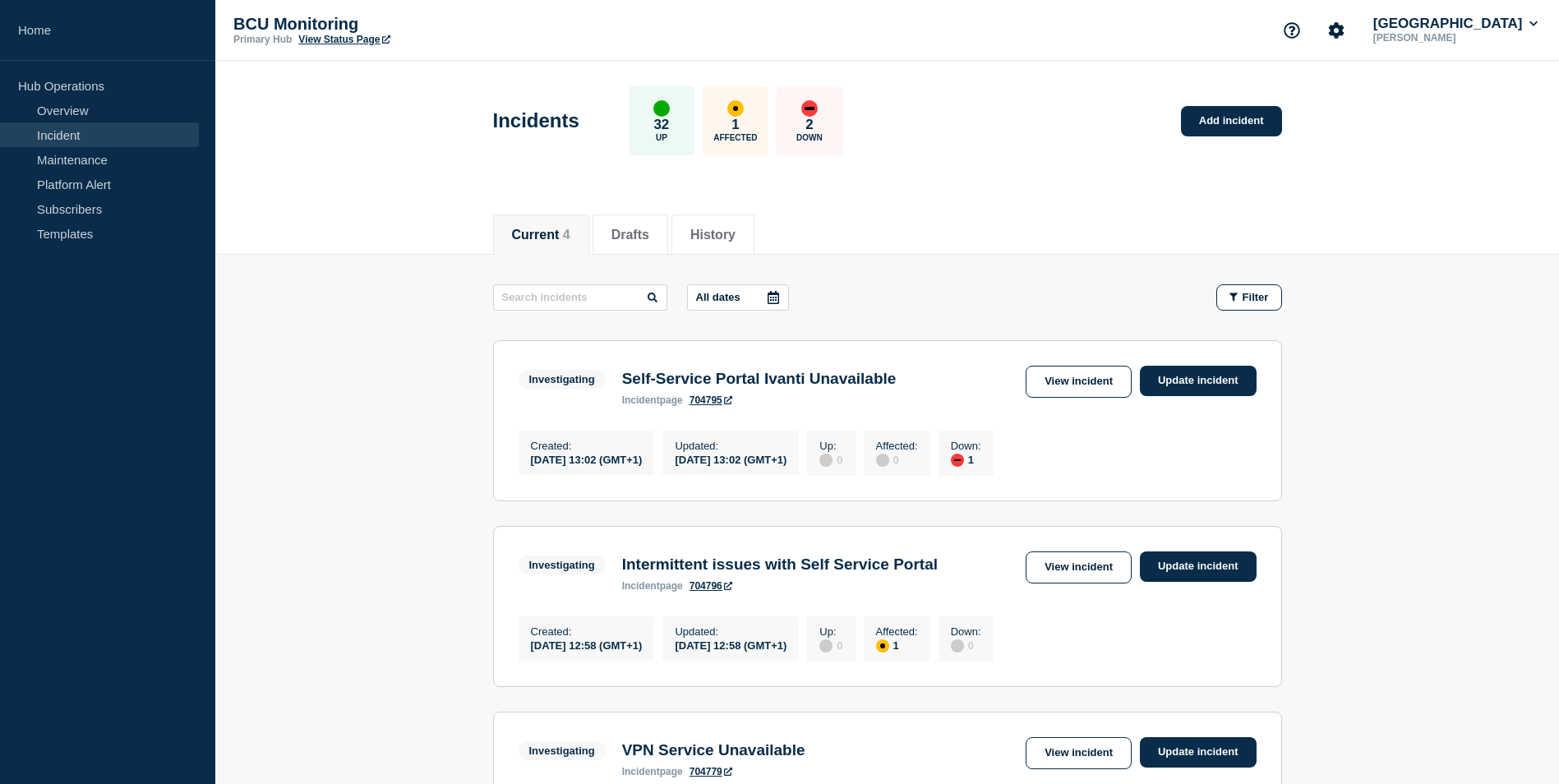
click at [597, 651] on div "[DATE] 12:58 (GMT+1)" at bounding box center [586, 644] width 112 height 14
drag, startPoint x: 597, startPoint y: 663, endPoint x: 816, endPoint y: 660, distance: 219.0
click at [816, 660] on div "Created : [DATE] 12:58 (GMT+1) Updated : [DATE] 12:58 (GMT+1) Up : 0 Affected :…" at bounding box center [760, 637] width 483 height 49
click at [787, 651] on div "[DATE] 12:58 (GMT+1)" at bounding box center [731, 644] width 112 height 14
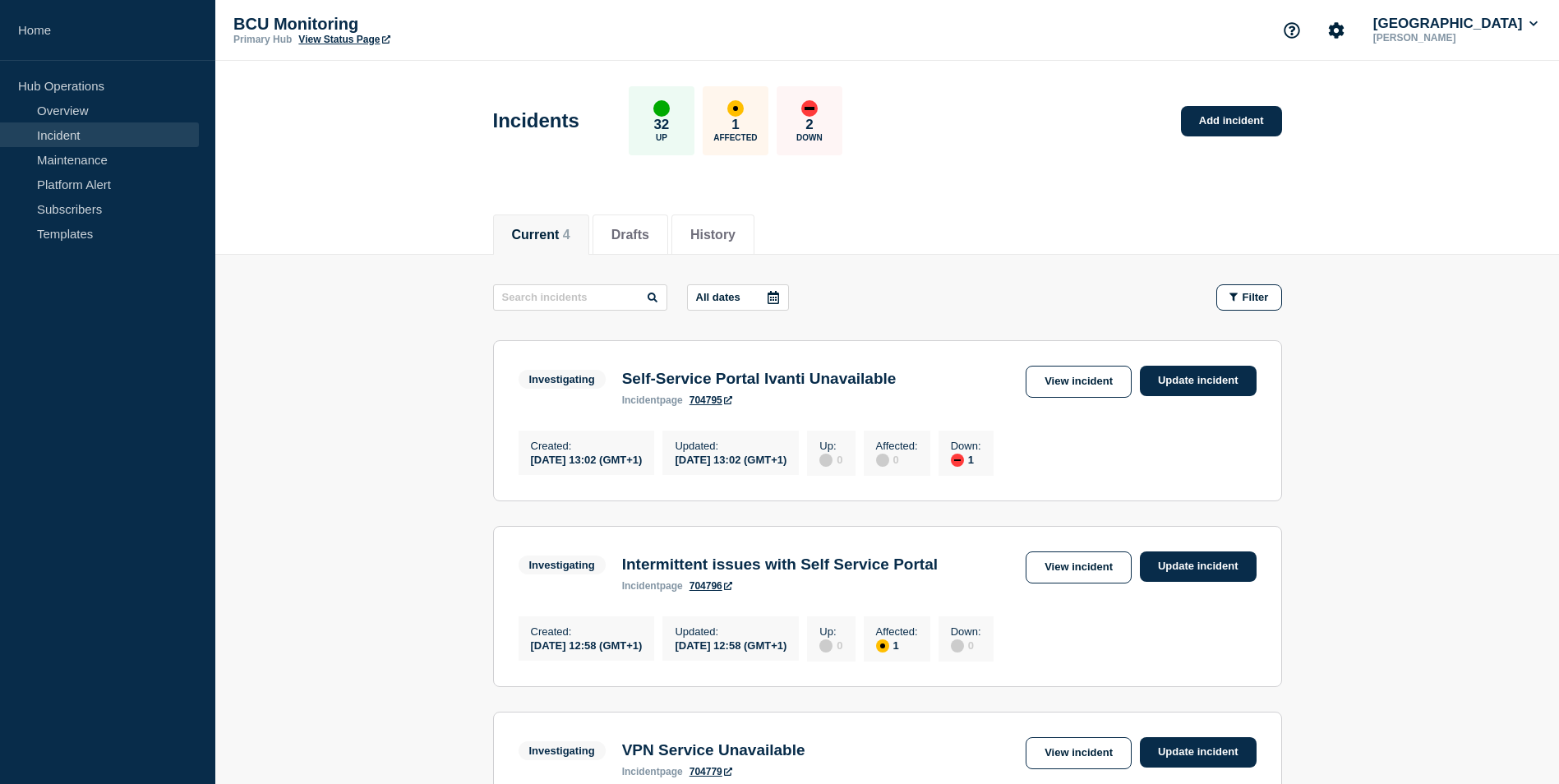
click at [294, 337] on main "All dates Filter Investigating 1 Down Self-Service Portal Ivanti Unavailable Cr…" at bounding box center [887, 669] width 1344 height 829
